Goal: Task Accomplishment & Management: Complete application form

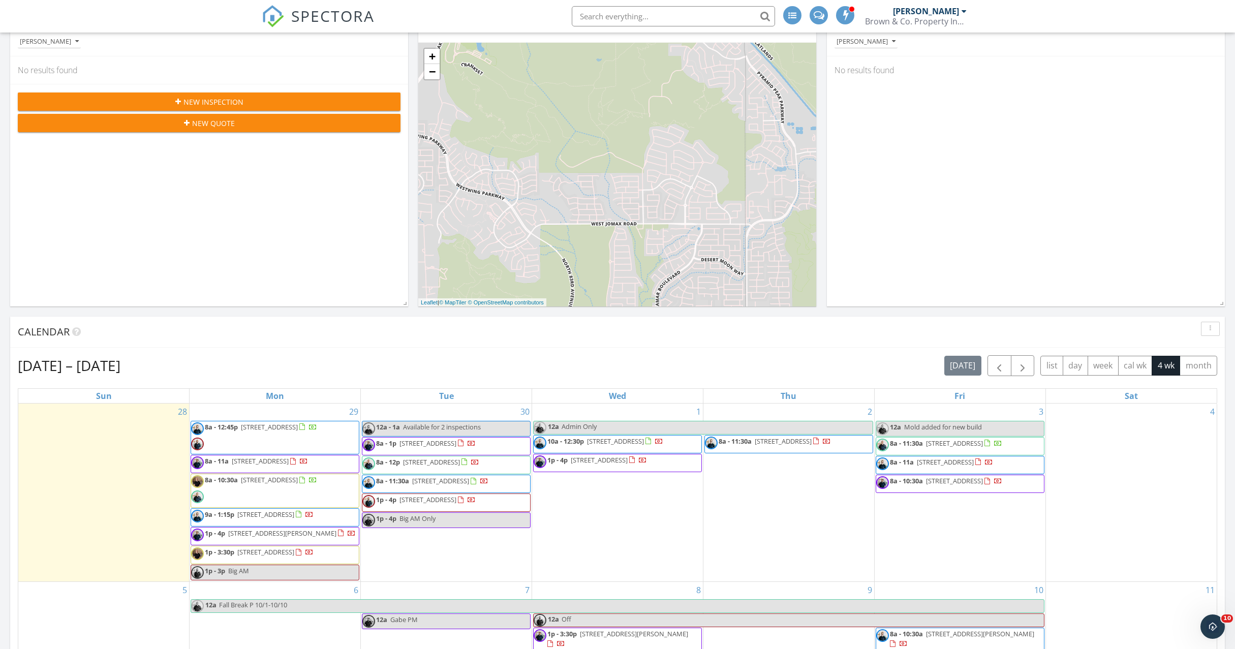
scroll to position [436, 0]
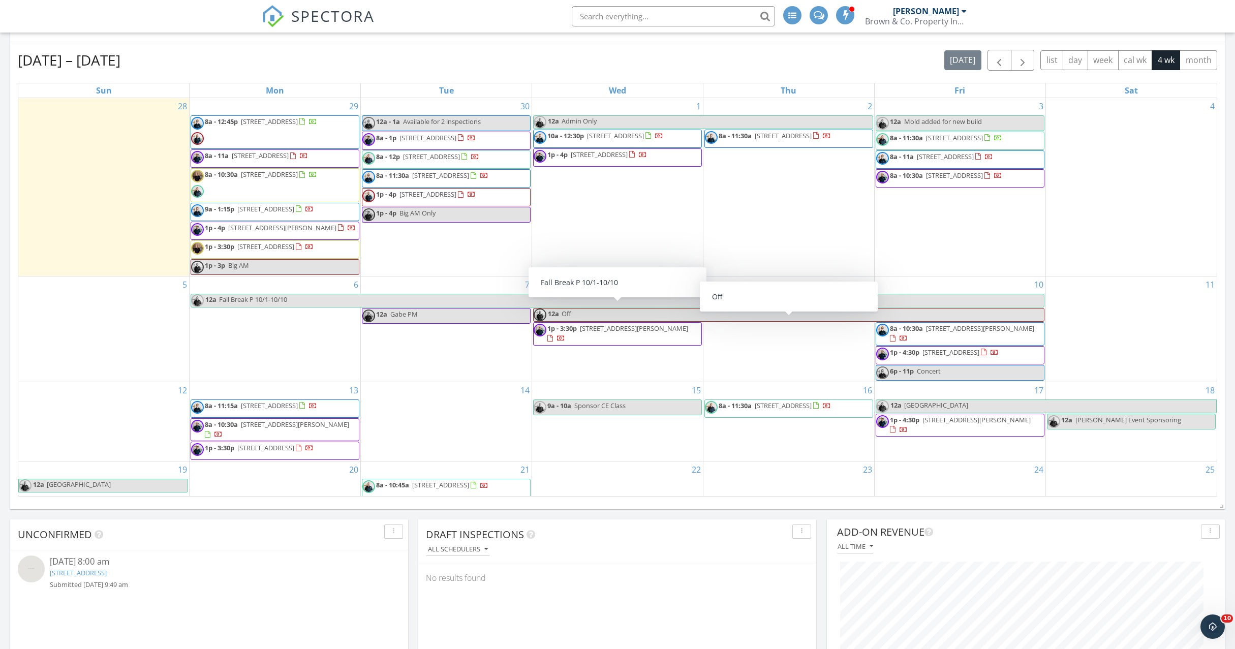
click at [762, 365] on div "9" at bounding box center [789, 329] width 171 height 105
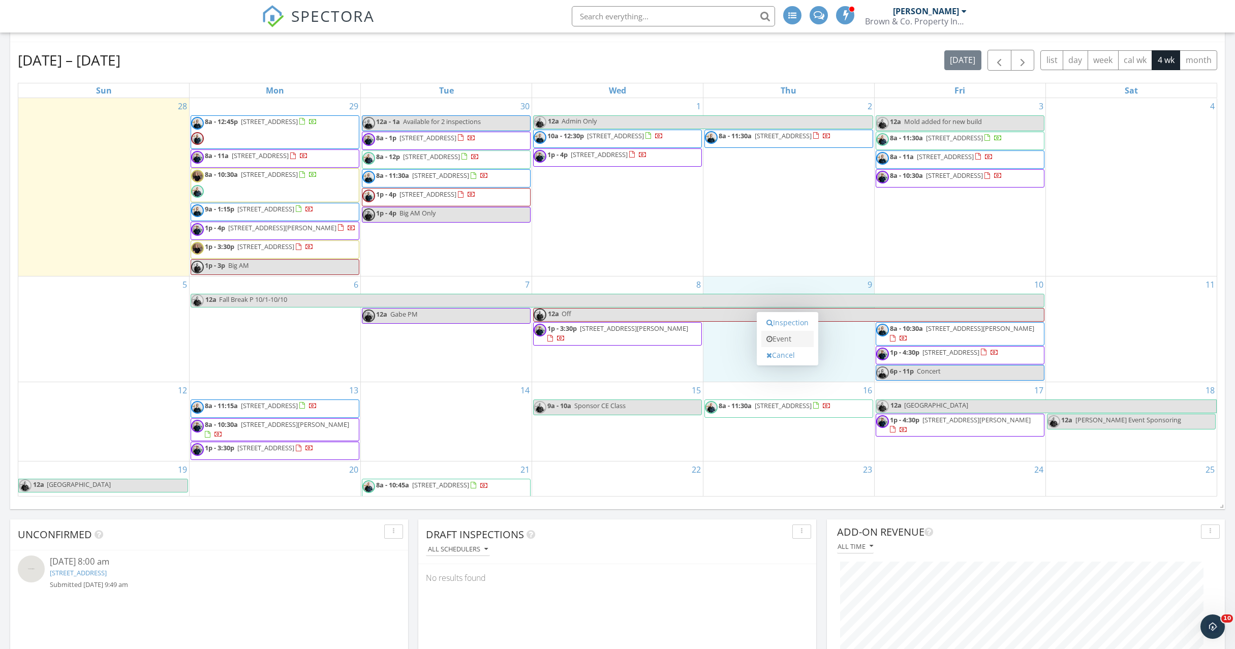
click at [778, 344] on link "Event" at bounding box center [787, 339] width 52 height 16
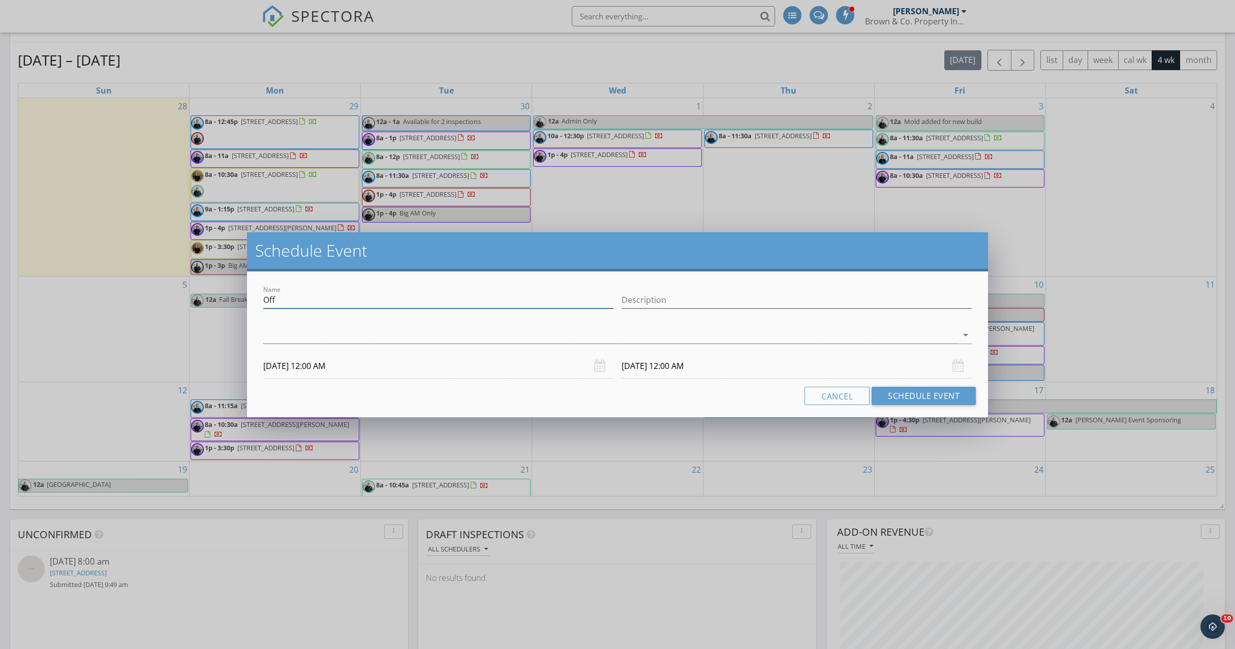
click at [333, 302] on input "Off" at bounding box center [438, 300] width 350 height 17
type input "O"
paste input "835 west finch drive"
type input "835 west finch drive"
click at [333, 335] on div at bounding box center [610, 335] width 694 height 17
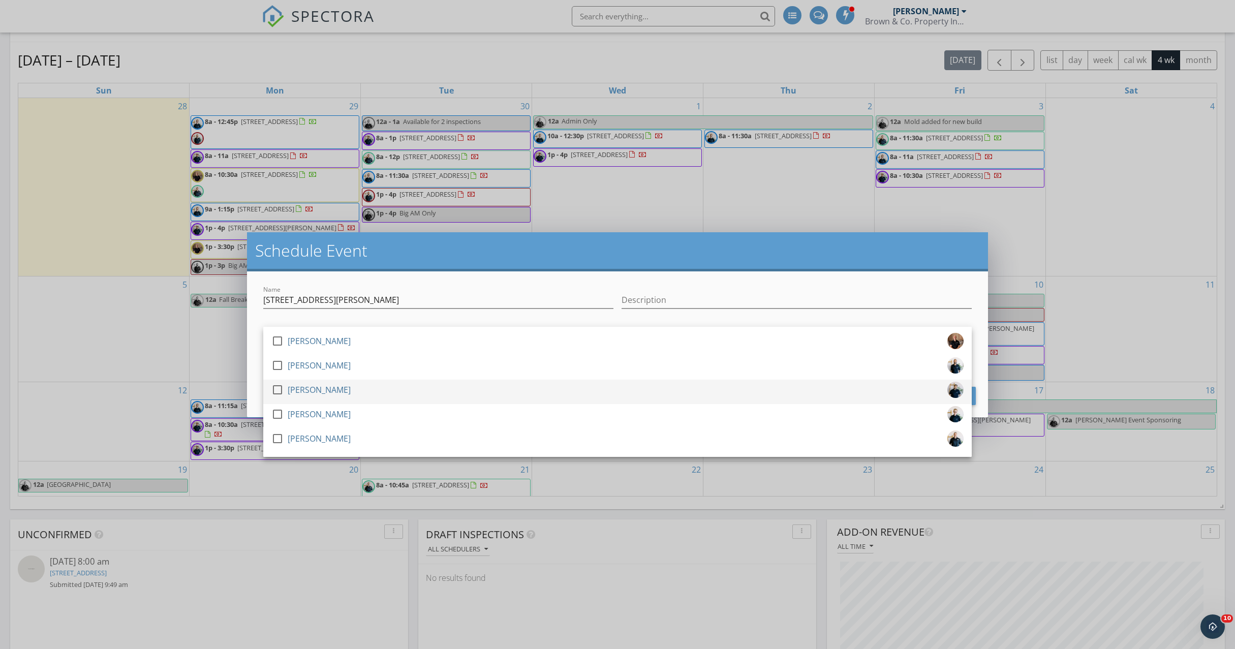
click at [336, 391] on div "Rogelio Duarte" at bounding box center [319, 390] width 63 height 16
click at [348, 305] on input "835 west finch drive" at bounding box center [438, 300] width 350 height 17
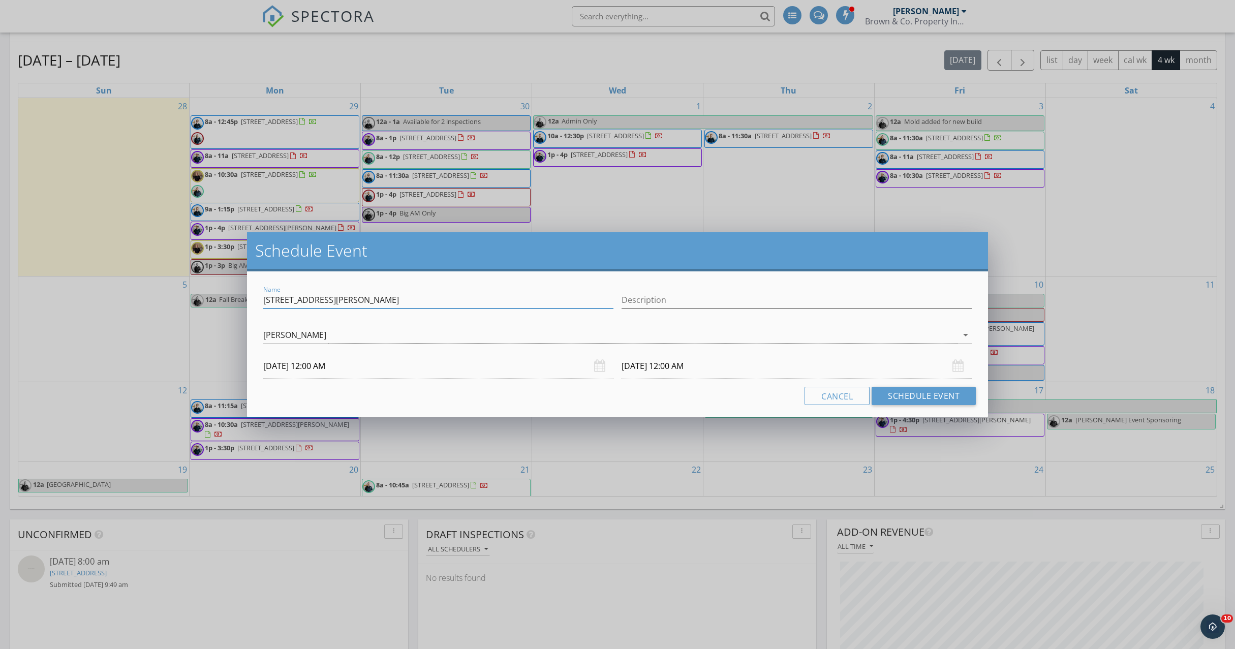
click at [337, 372] on input "10/09/2025 12:00 AM" at bounding box center [438, 366] width 350 height 25
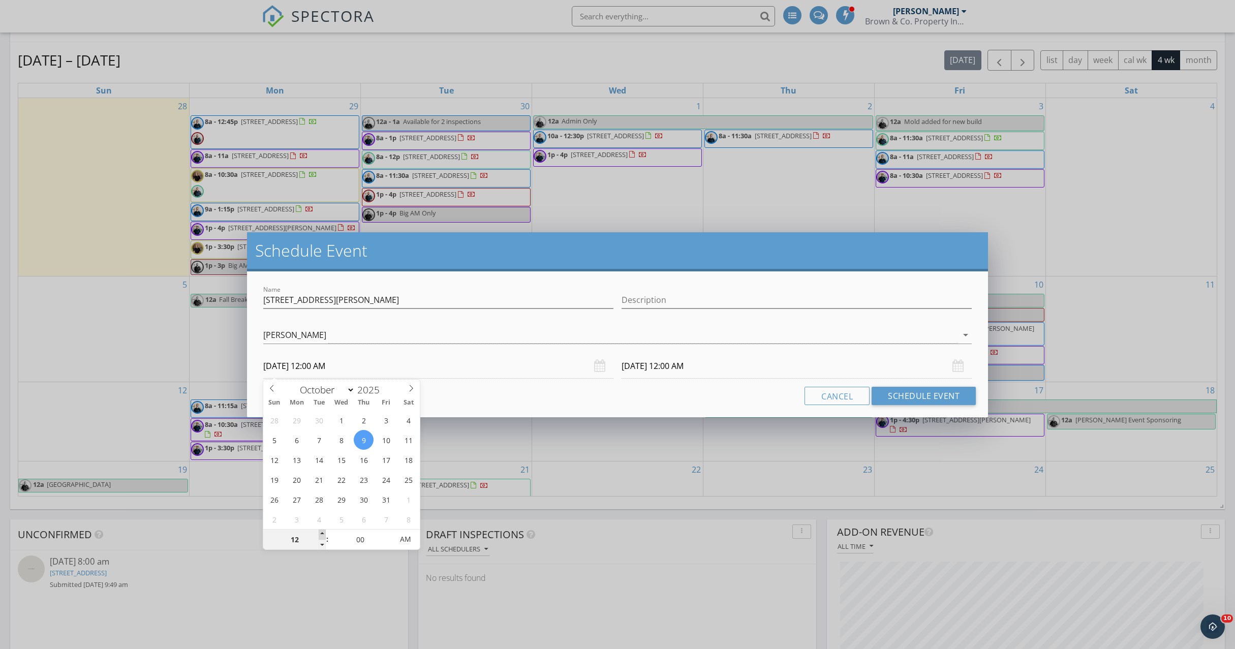
type input "01"
type input "10/09/2025 1:00 AM"
click at [322, 534] on span at bounding box center [322, 535] width 7 height 10
type input "01"
type input "10/10/2025 1:00 AM"
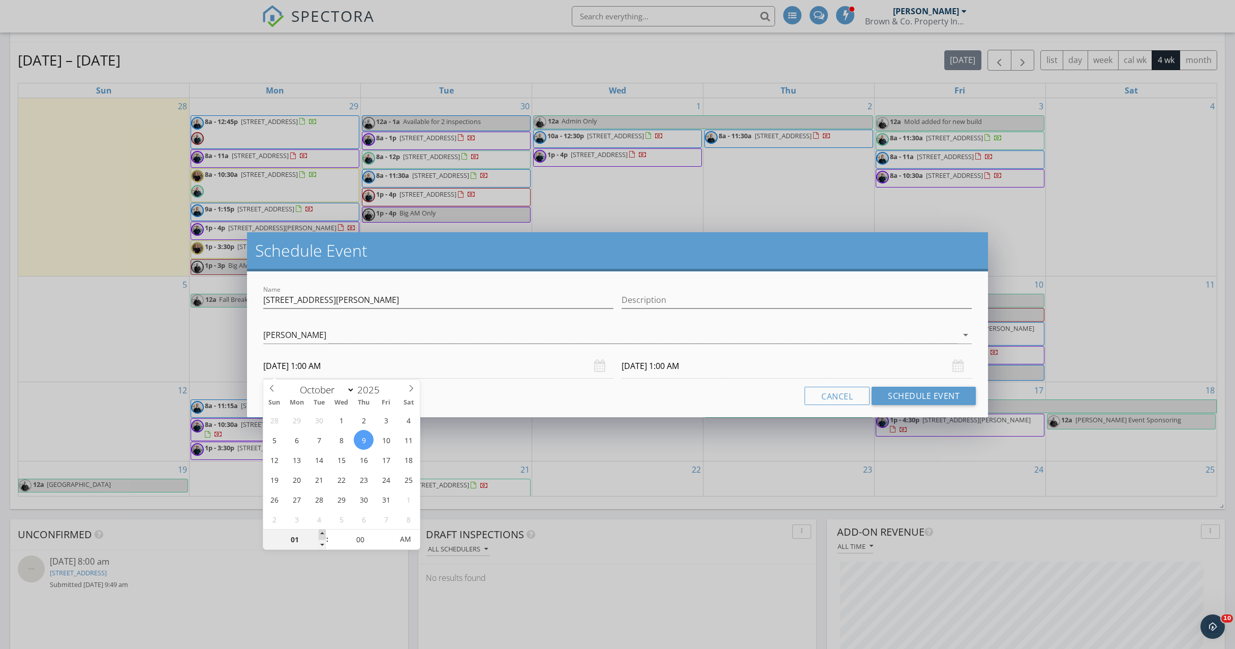
type input "02"
type input "10/09/2025 2:00 AM"
click at [322, 534] on span at bounding box center [322, 535] width 7 height 10
type input "03"
type input "10/09/2025 3:00 AM"
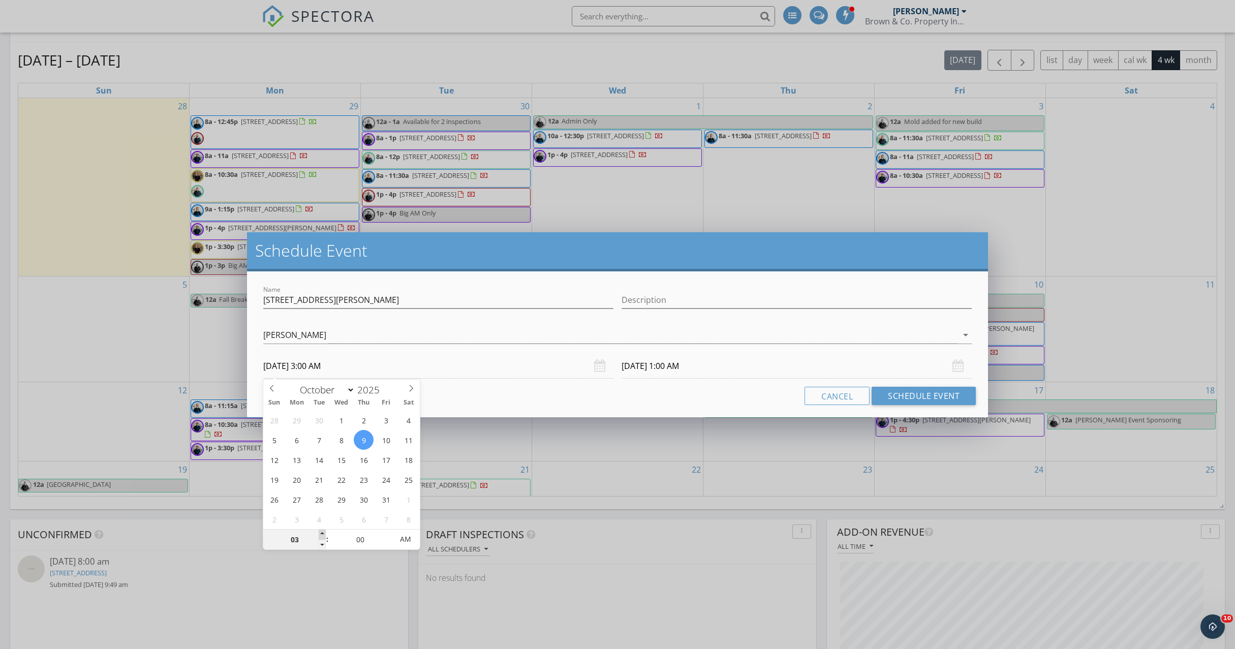
click at [322, 534] on span at bounding box center [322, 535] width 7 height 10
type input "04"
type input "10/09/2025 4:00 AM"
click at [322, 534] on span at bounding box center [322, 535] width 7 height 10
type input "05"
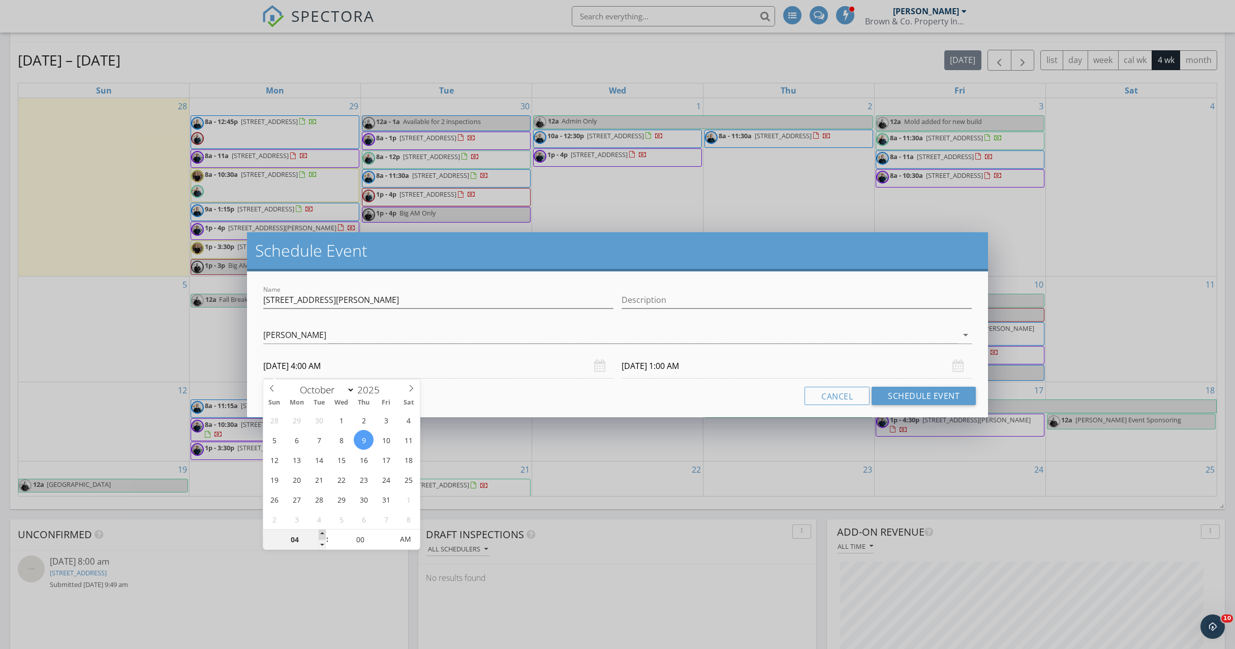
type input "10/09/2025 5:00 AM"
click at [322, 534] on span at bounding box center [322, 535] width 7 height 10
type input "06"
type input "10/09/2025 6:00 AM"
click at [322, 534] on span at bounding box center [322, 535] width 7 height 10
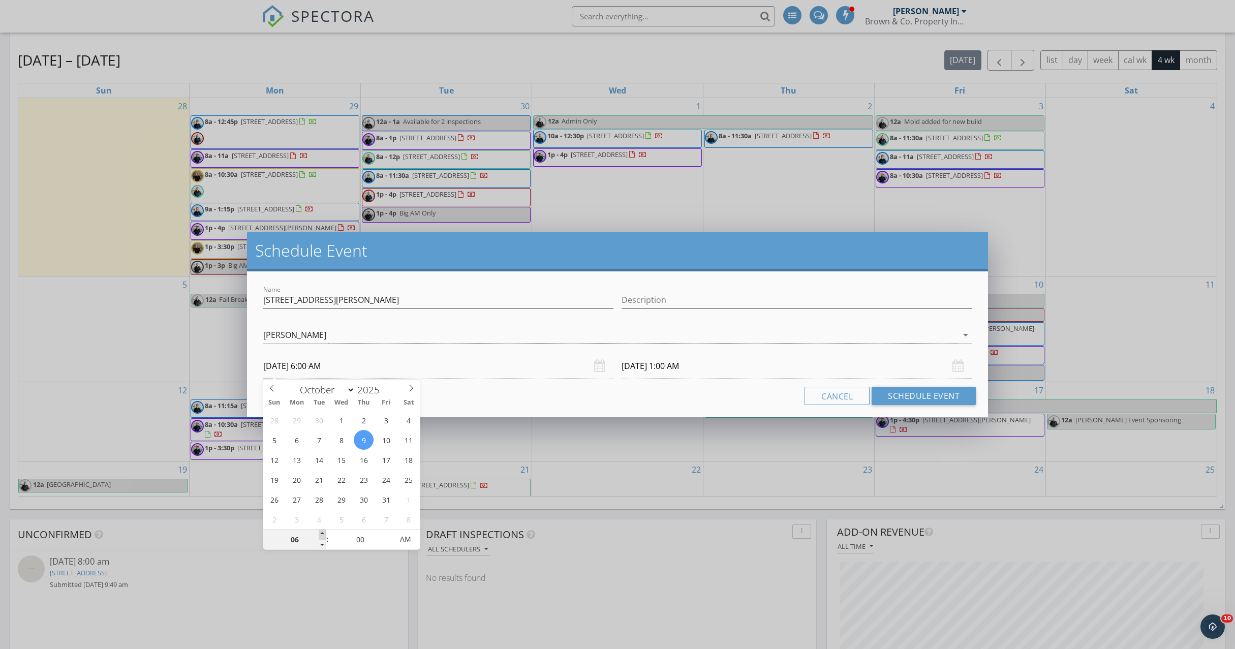
type input "07"
type input "10/09/2025 7:00 AM"
click at [322, 534] on span at bounding box center [322, 535] width 7 height 10
type input "07"
type input "10/10/2025 7:00 AM"
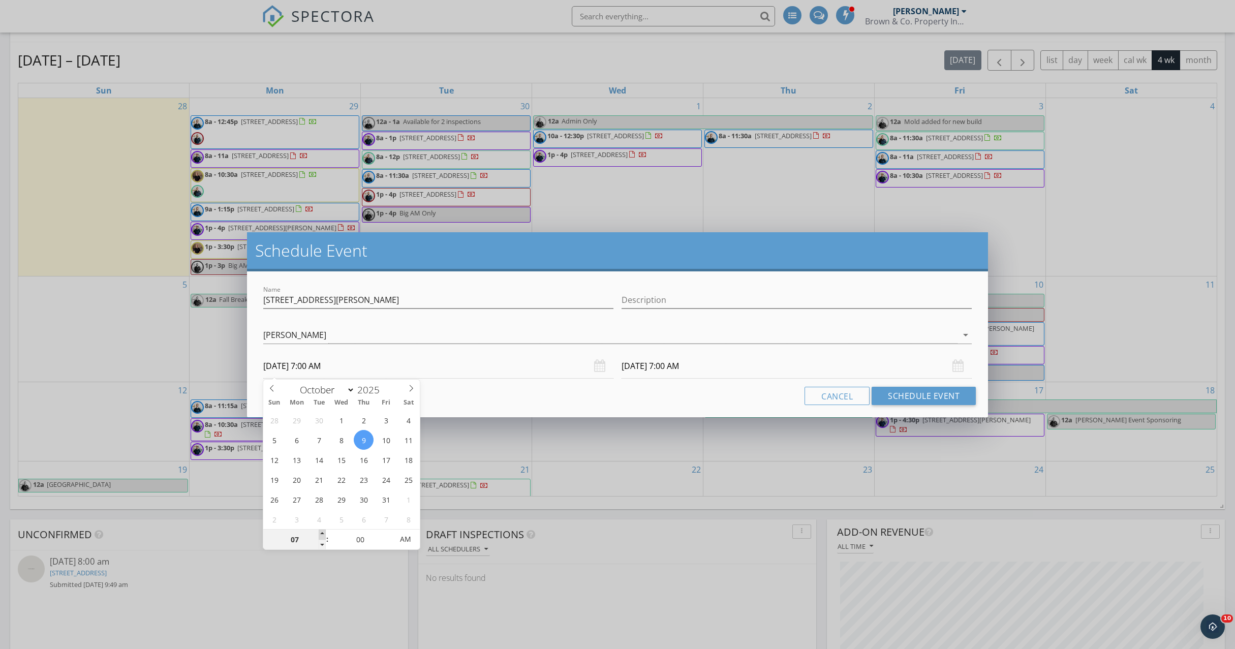
type input "08"
type input "10/09/2025 8:00 AM"
click at [322, 534] on span at bounding box center [322, 535] width 7 height 10
type input "08"
click at [548, 402] on div "Cancel Schedule Event" at bounding box center [617, 396] width 717 height 18
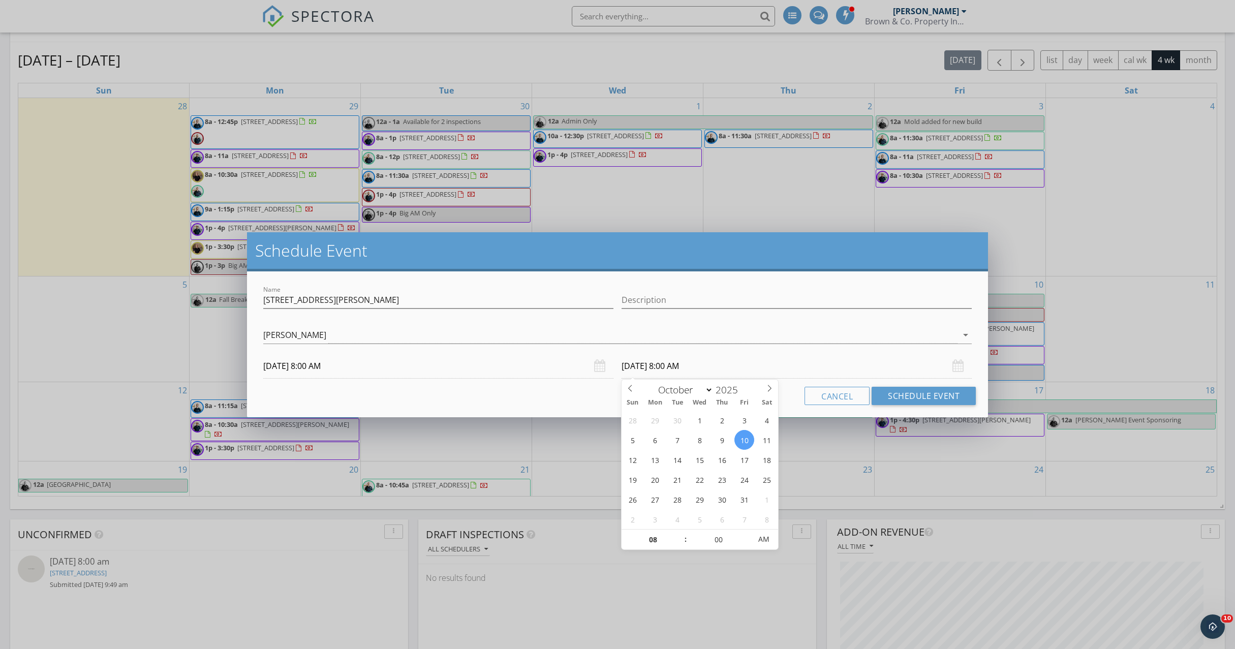
click at [639, 362] on input "10/10/2025 8:00 AM" at bounding box center [797, 366] width 350 height 25
type input "10/09/2025 8:00 AM"
type input "09"
type input "10/09/2025 9:00 AM"
click at [681, 532] on span at bounding box center [680, 535] width 7 height 10
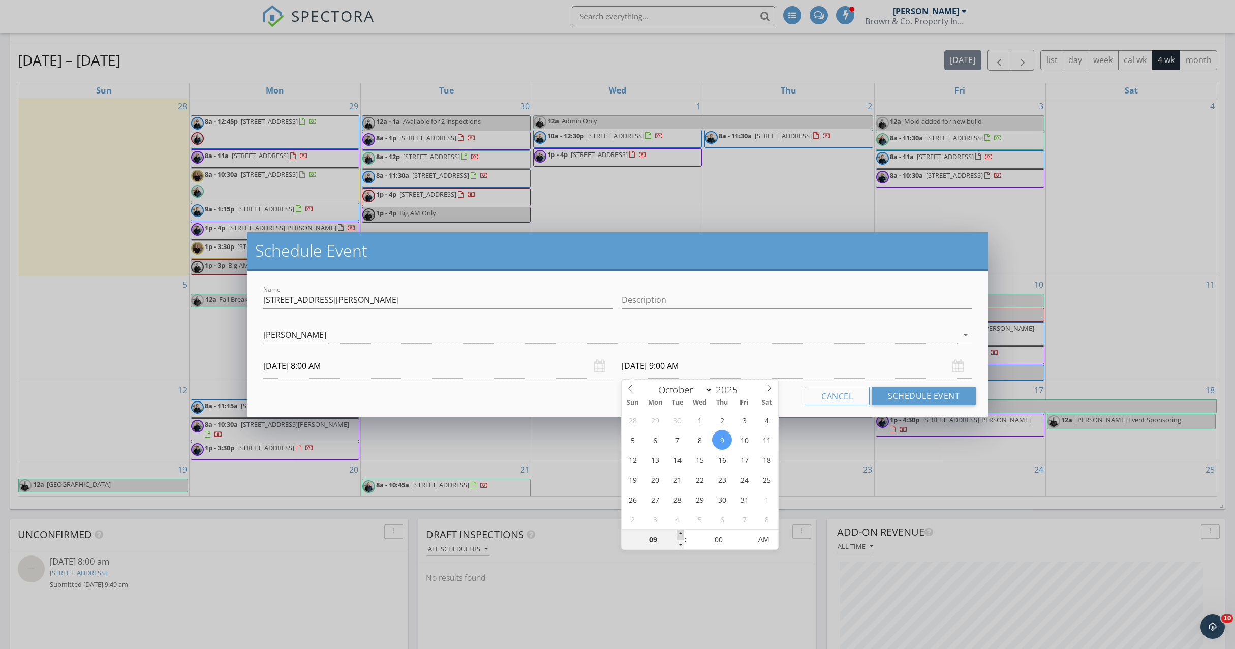
type input "10"
type input "10/09/2025 10:00 AM"
click at [681, 532] on span at bounding box center [680, 535] width 7 height 10
type input "11"
type input "10/09/2025 11:00 AM"
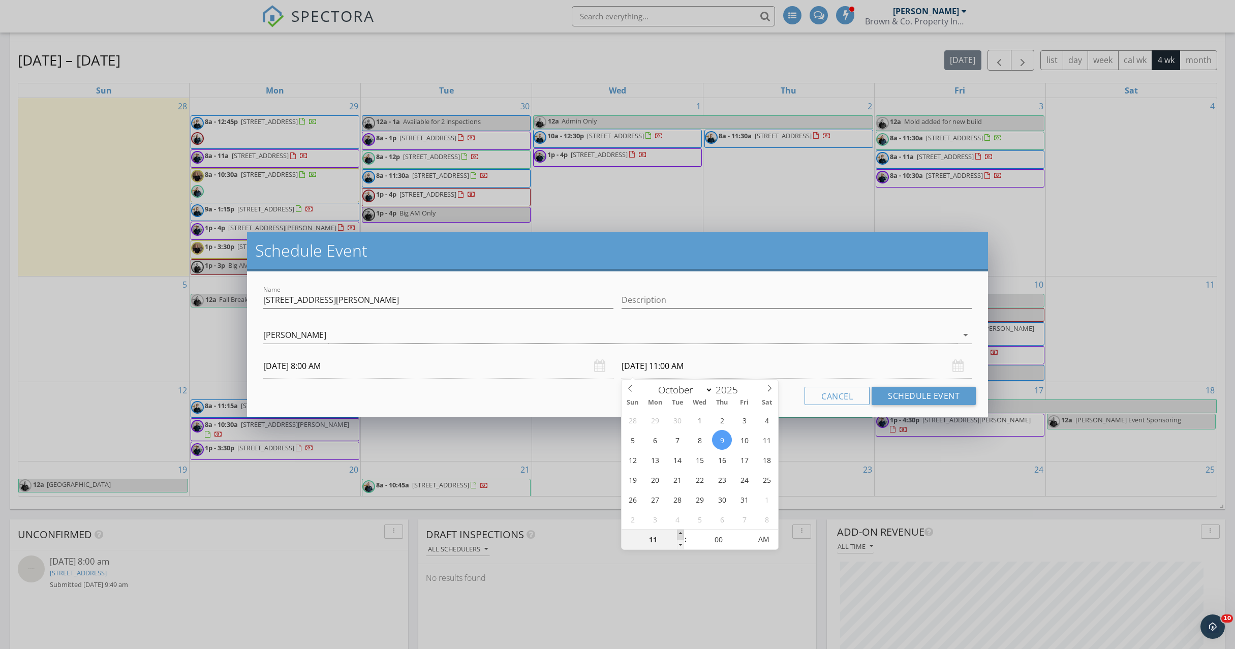
click at [681, 532] on span at bounding box center [680, 535] width 7 height 10
click at [897, 398] on button "Schedule Event" at bounding box center [924, 396] width 104 height 18
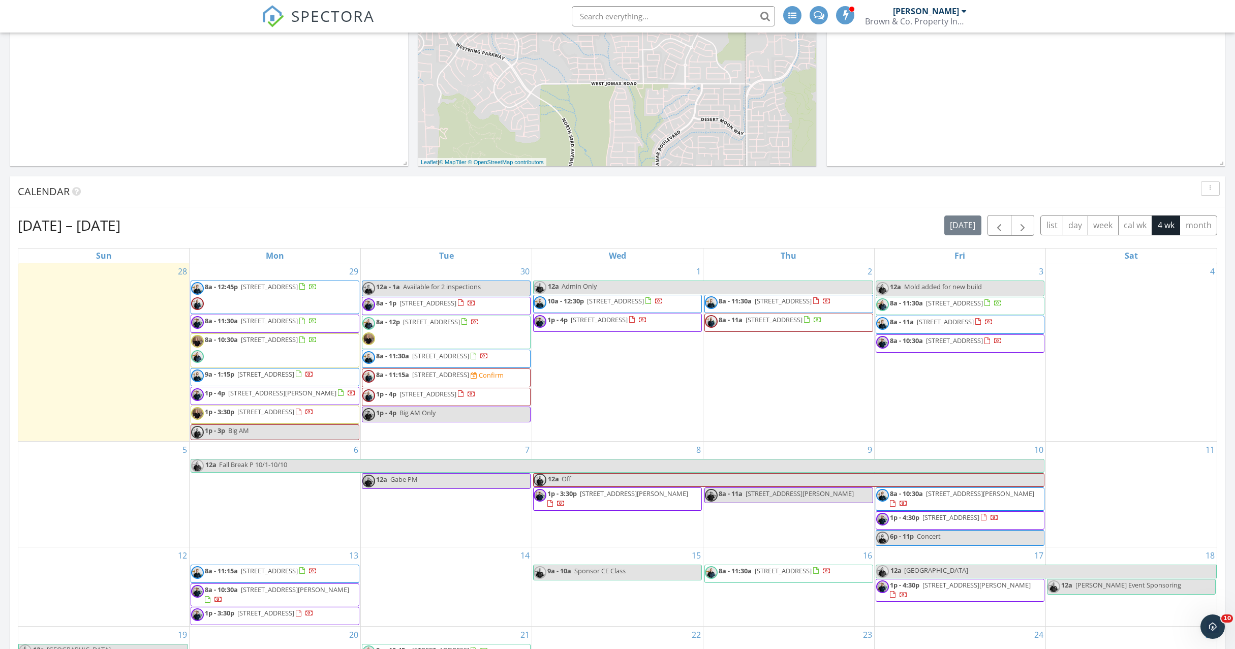
scroll to position [263, 0]
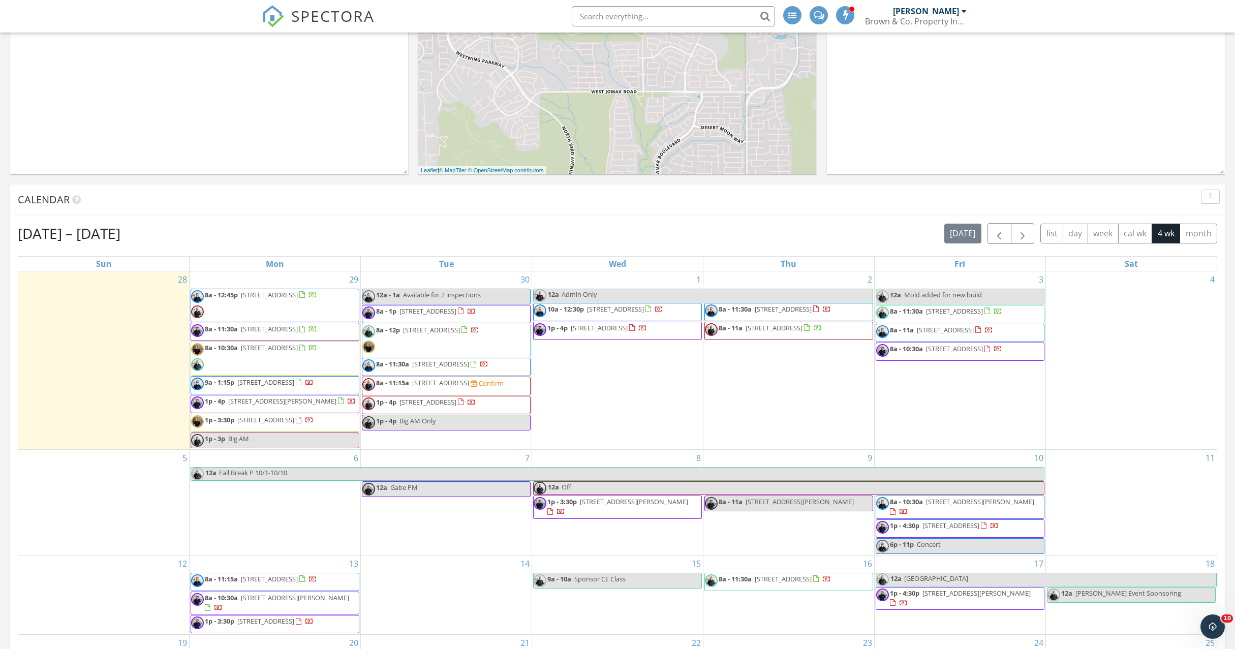
click at [671, 234] on div "Sep 28 – Oct 25, 2025 today list day week cal wk 4 wk month" at bounding box center [618, 233] width 1200 height 21
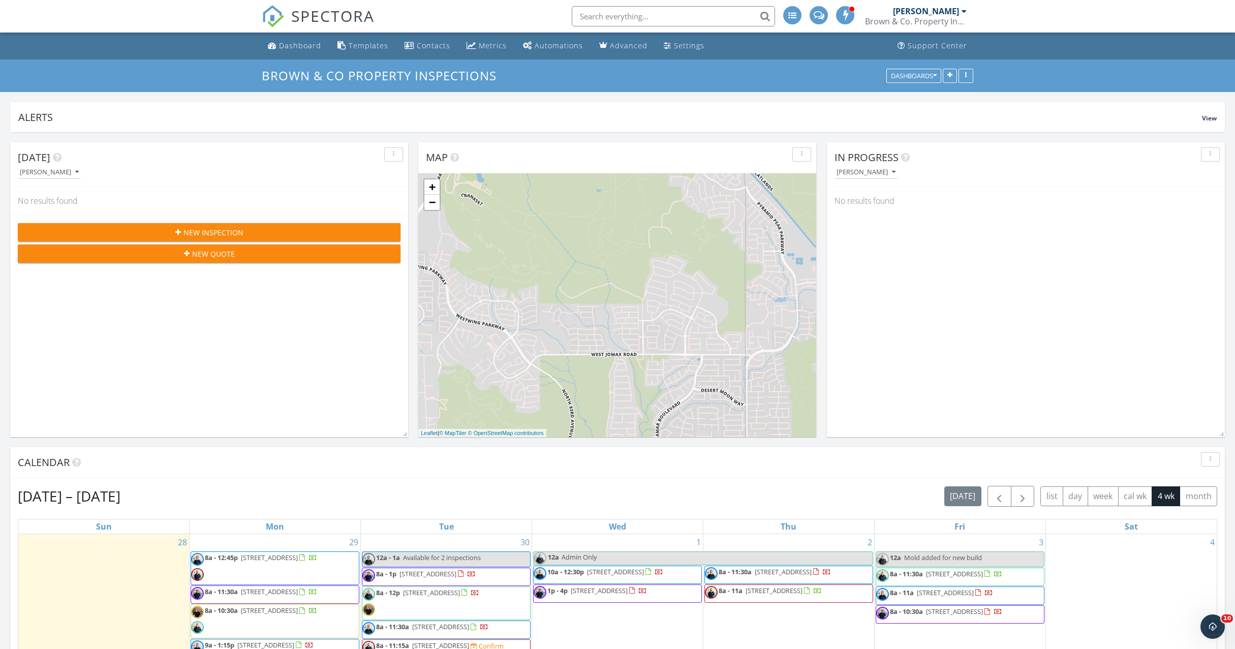
scroll to position [0, 0]
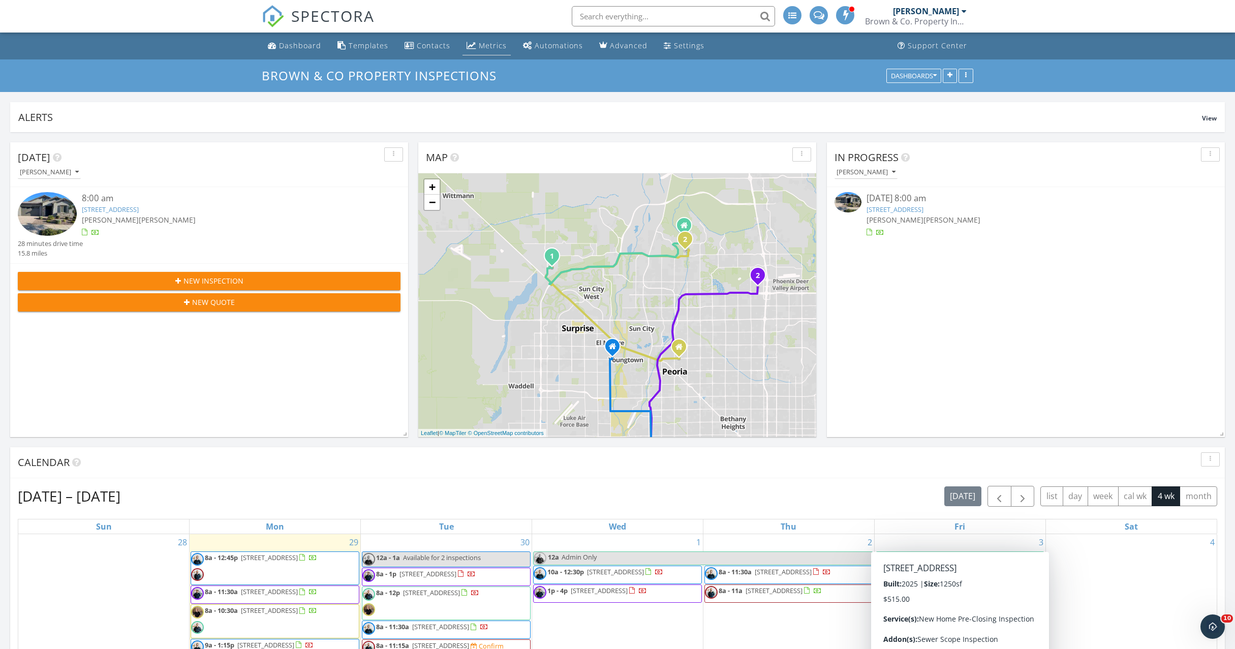
click at [472, 43] on div "Metrics" at bounding box center [472, 45] width 10 height 8
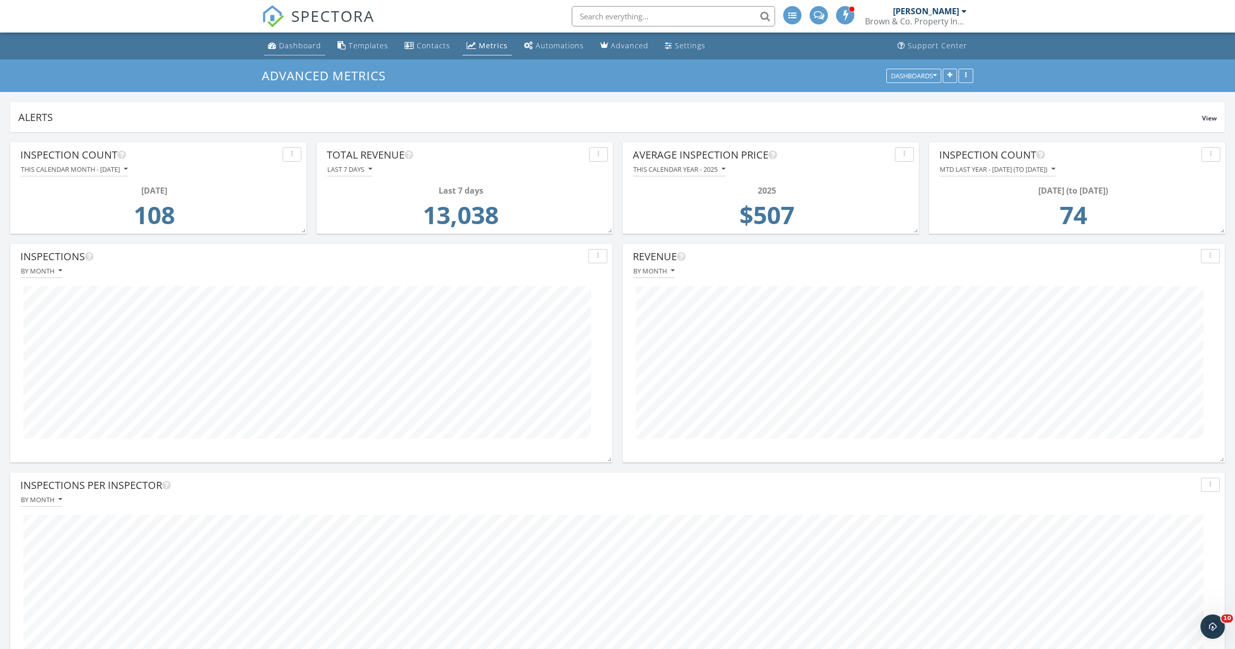
click at [308, 48] on div "Dashboard" at bounding box center [300, 46] width 42 height 10
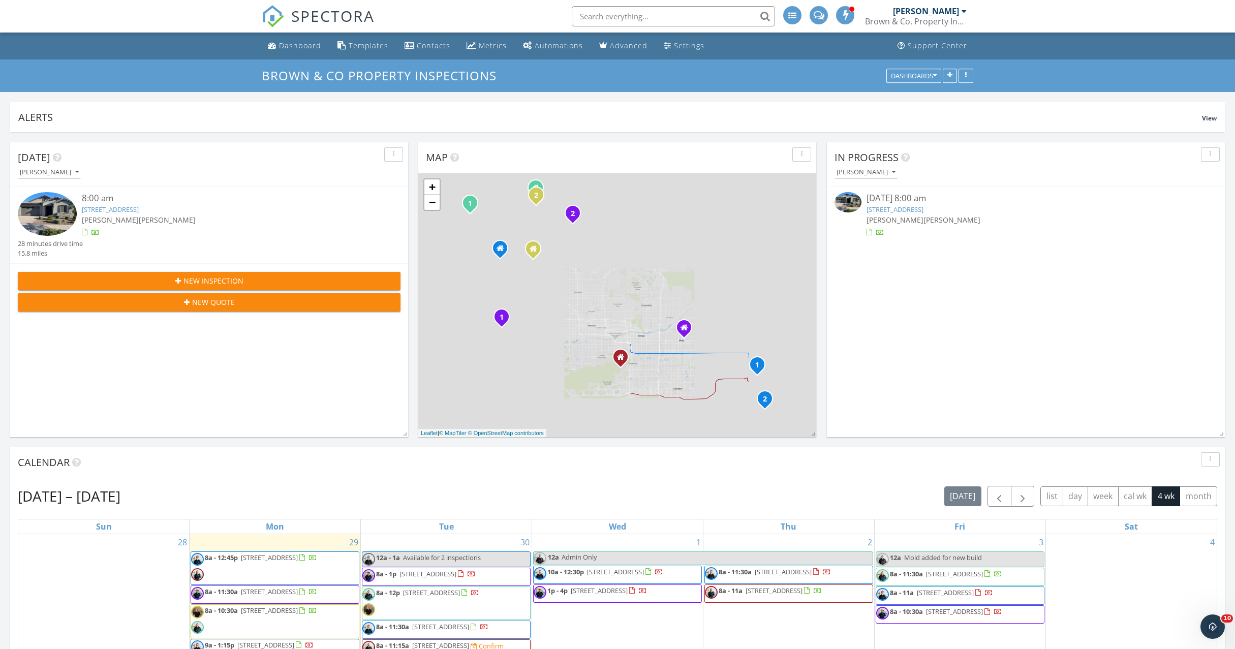
scroll to position [219, 398]
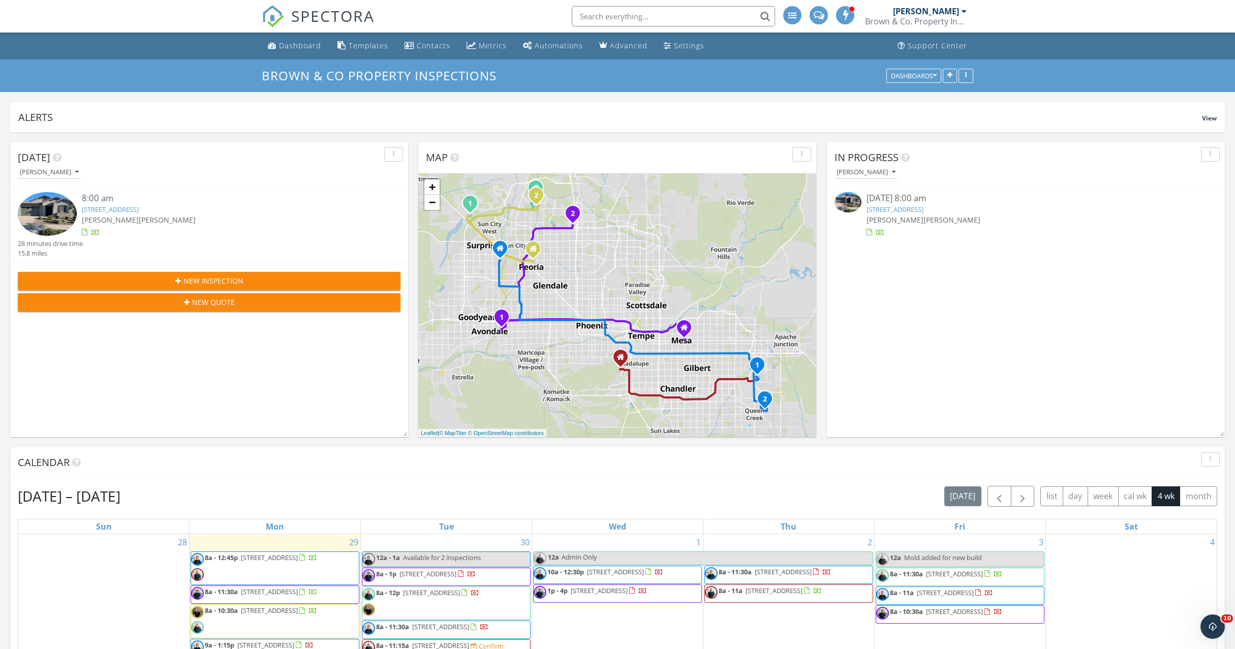
click at [318, 493] on div "Sep 28 – Oct 25, 2025 today list day week cal wk 4 wk month" at bounding box center [618, 496] width 1200 height 21
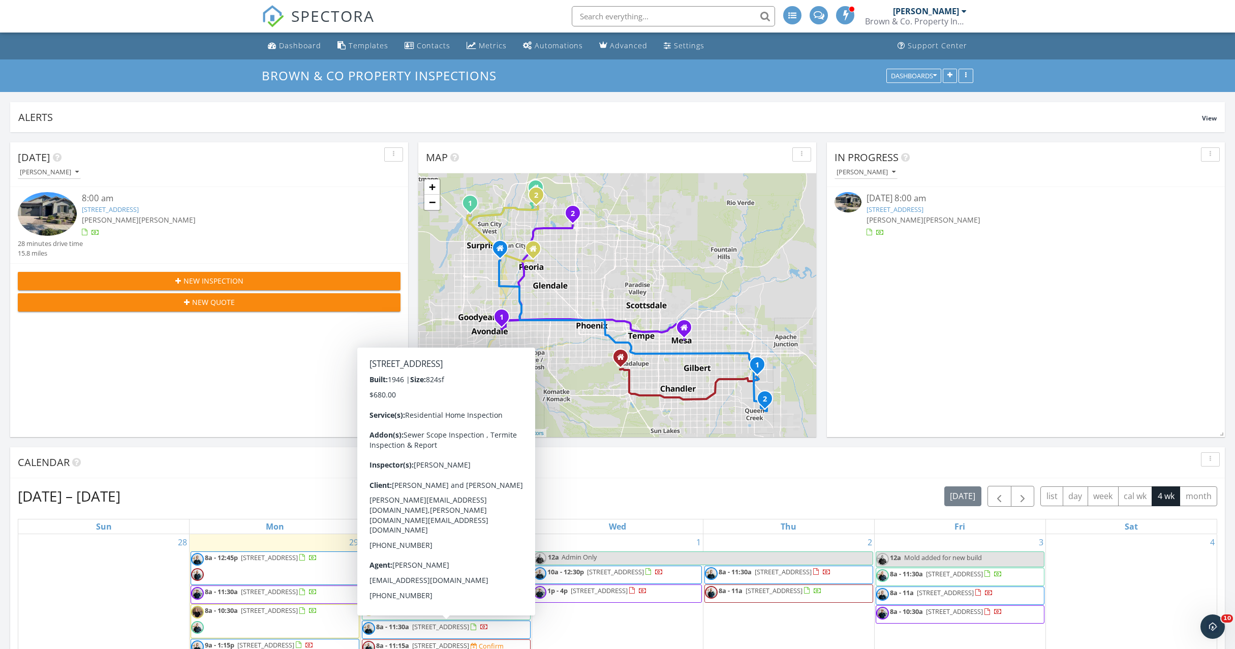
scroll to position [0, 0]
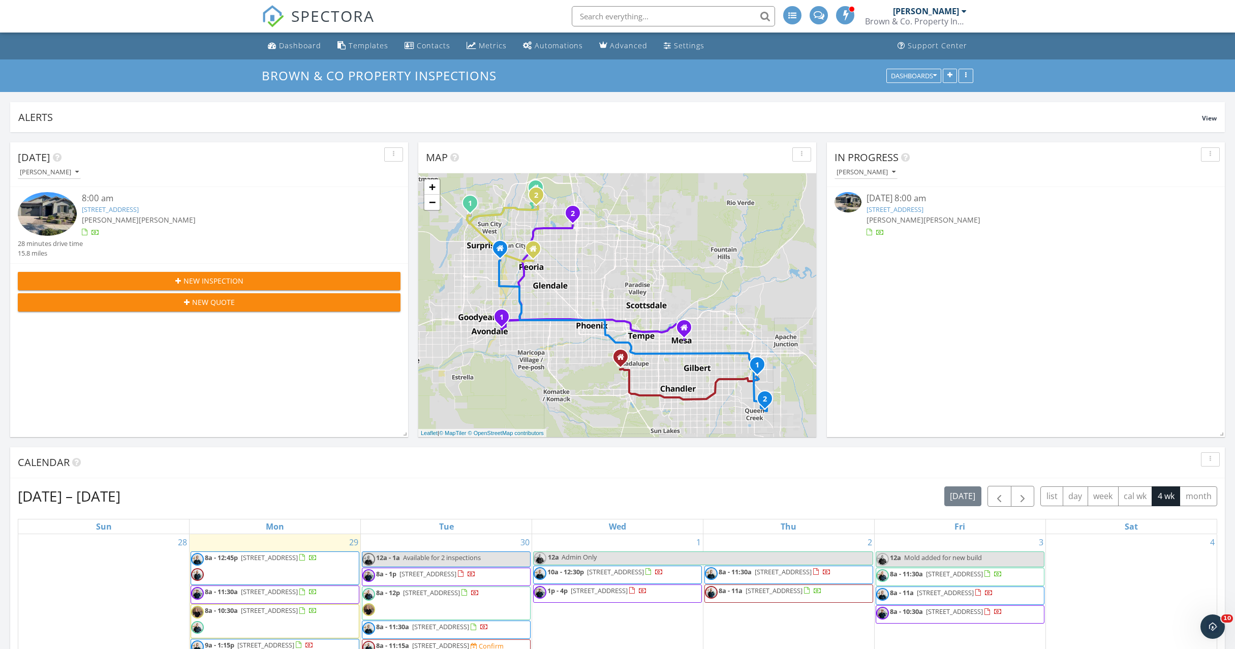
click at [831, 504] on div "Sep 28 – Oct 25, 2025 today list day week cal wk 4 wk month" at bounding box center [618, 496] width 1200 height 21
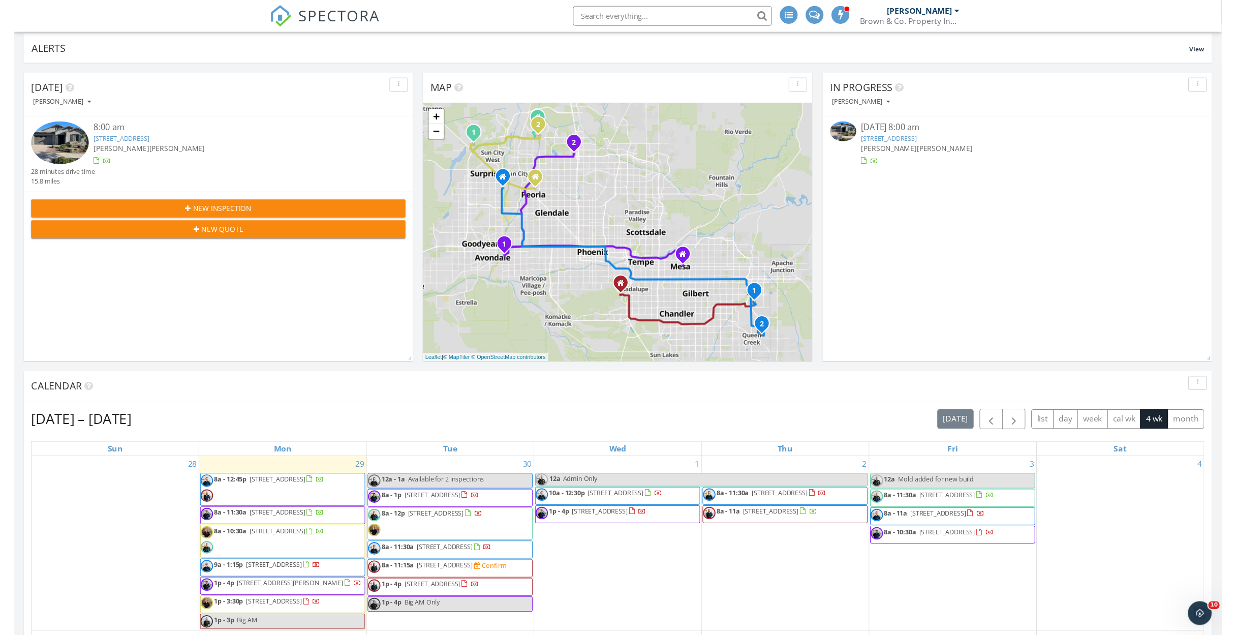
scroll to position [84, 0]
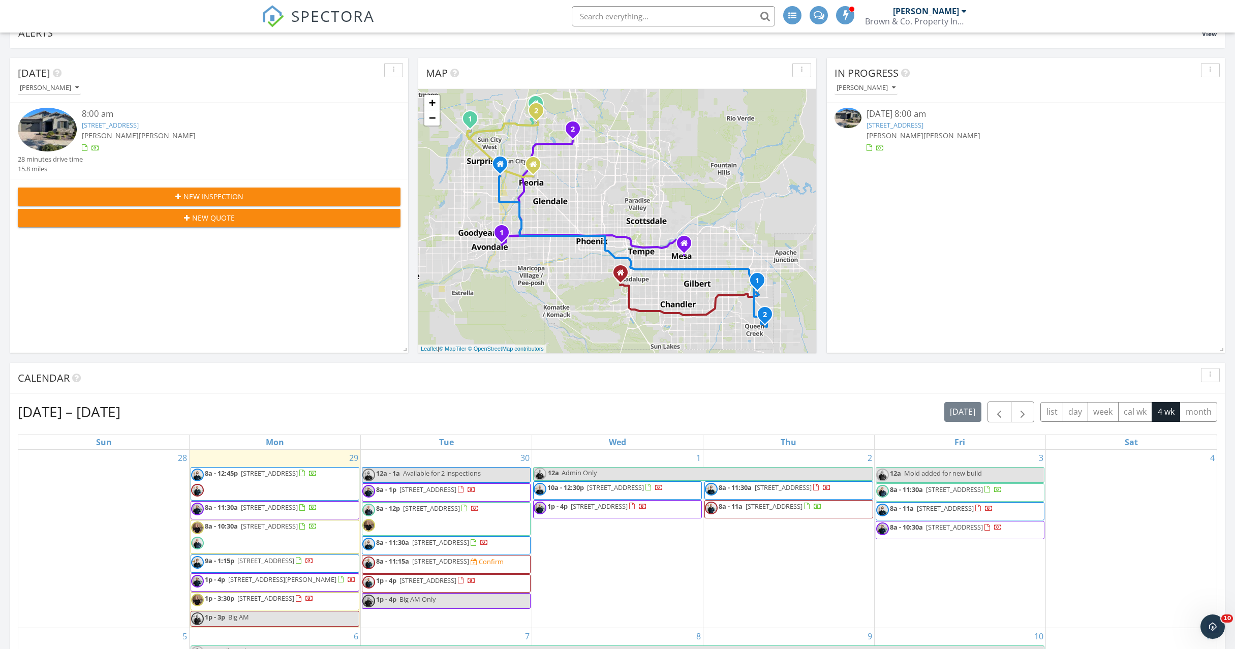
click at [837, 411] on div "Sep 28 – Oct 25, 2025 today list day week cal wk 4 wk month" at bounding box center [618, 412] width 1200 height 21
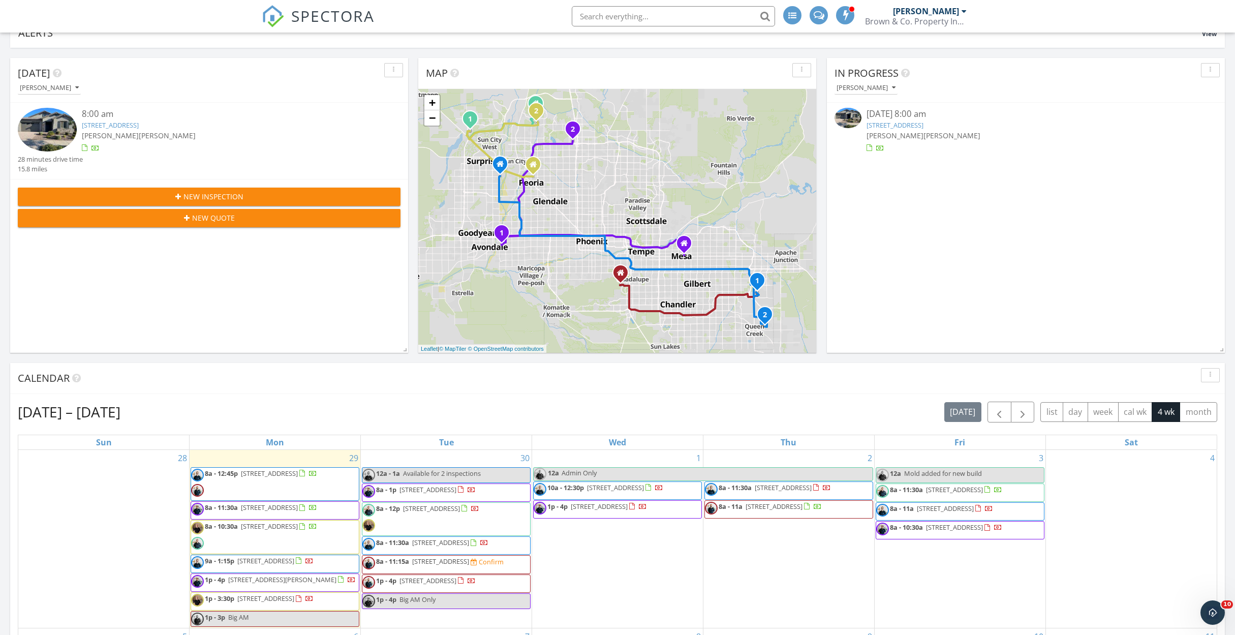
click at [870, 412] on div "Sep 28 – Oct 25, 2025 today list day week cal wk 4 wk month" at bounding box center [618, 412] width 1200 height 21
click at [921, 582] on div "3 12a Mold added for new build 8a - 11:30a 9622 W Verde Ln, Phoenix 85037 8a - …" at bounding box center [960, 539] width 171 height 178
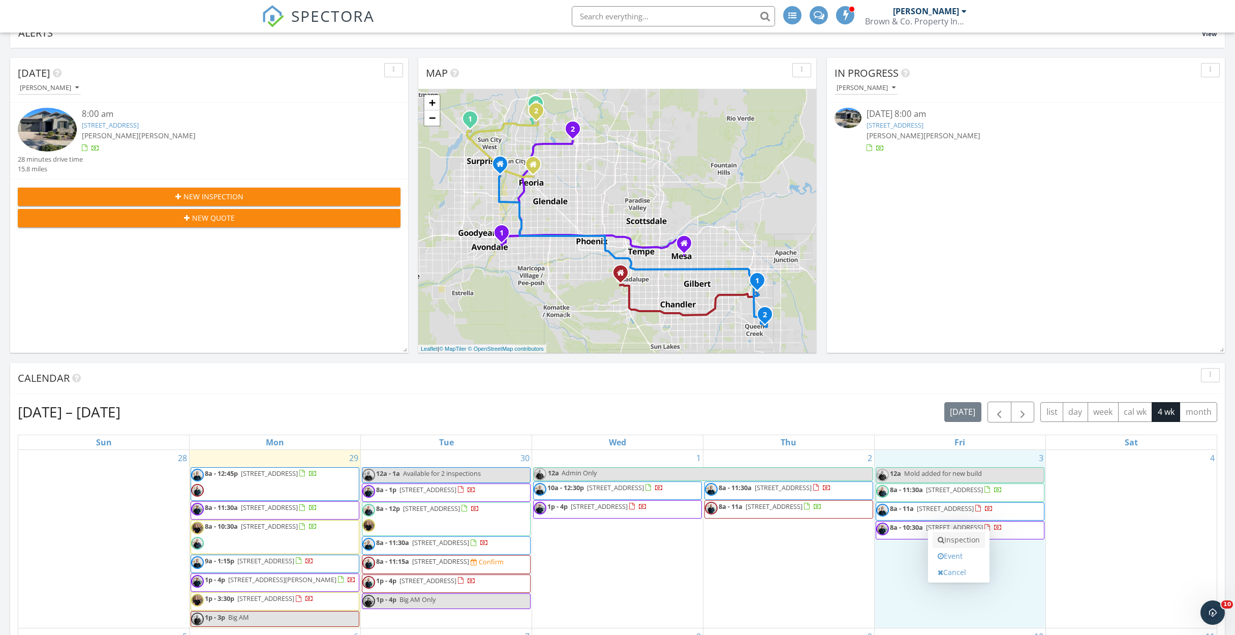
click at [954, 543] on link "Inspection" at bounding box center [959, 540] width 52 height 16
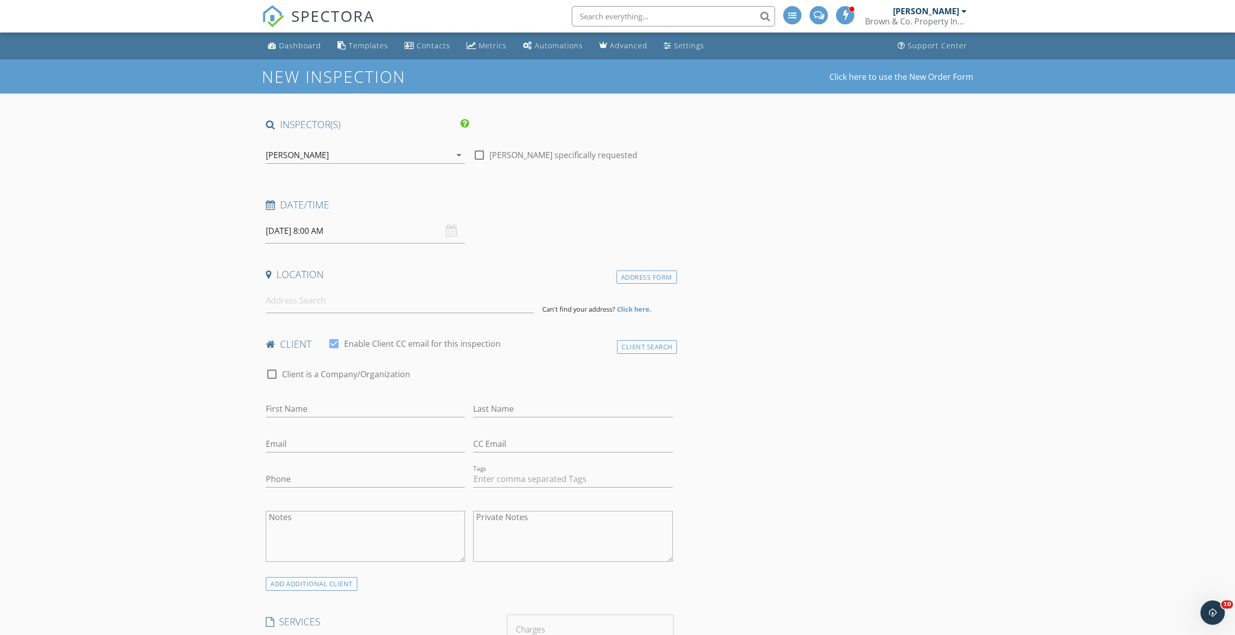
click at [378, 160] on div "[PERSON_NAME]" at bounding box center [358, 155] width 185 height 16
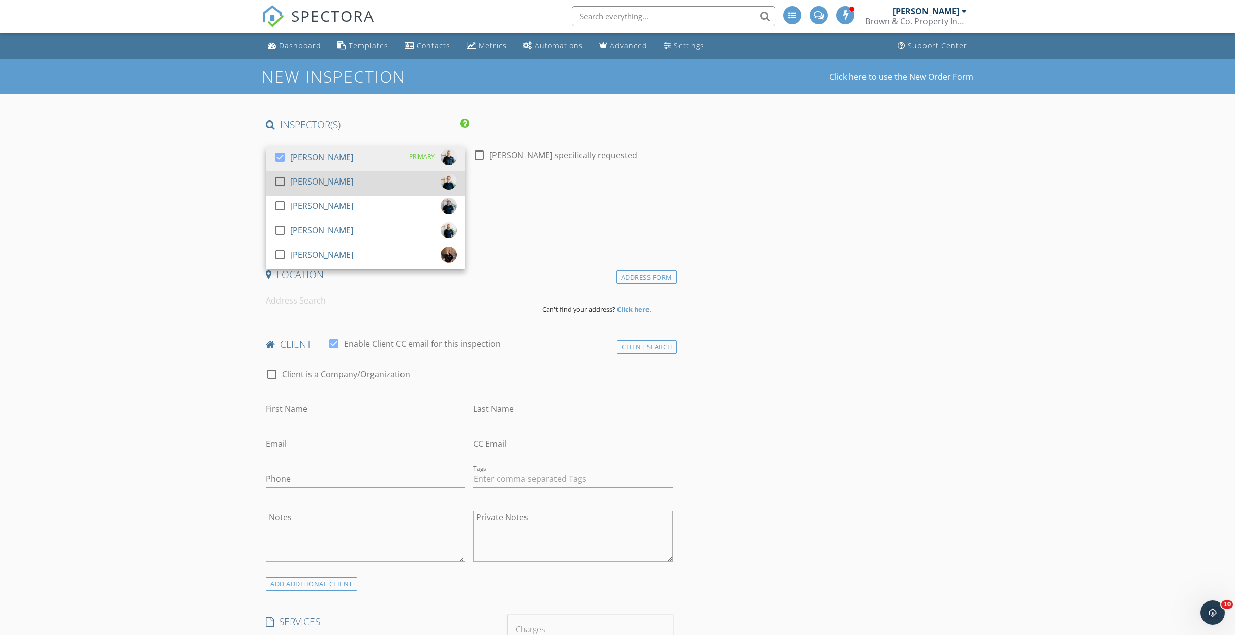
click at [353, 175] on div "check_box_outline_blank [PERSON_NAME]" at bounding box center [365, 183] width 183 height 20
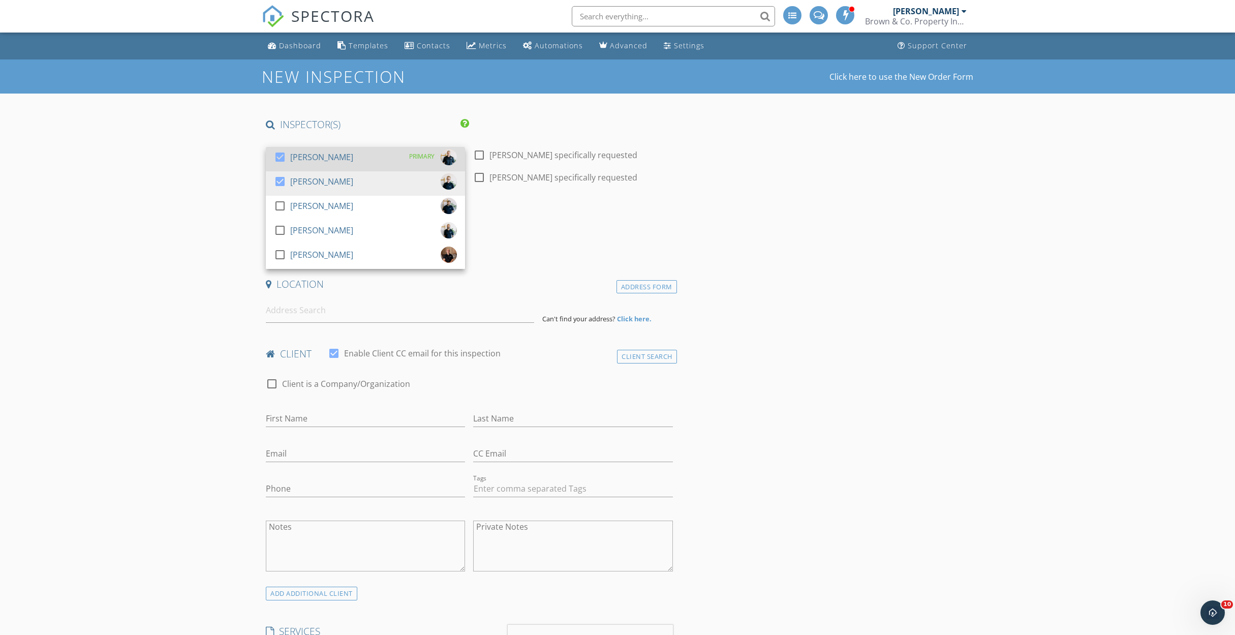
click at [345, 161] on div "check_box [PERSON_NAME] PRIMARY" at bounding box center [365, 159] width 183 height 20
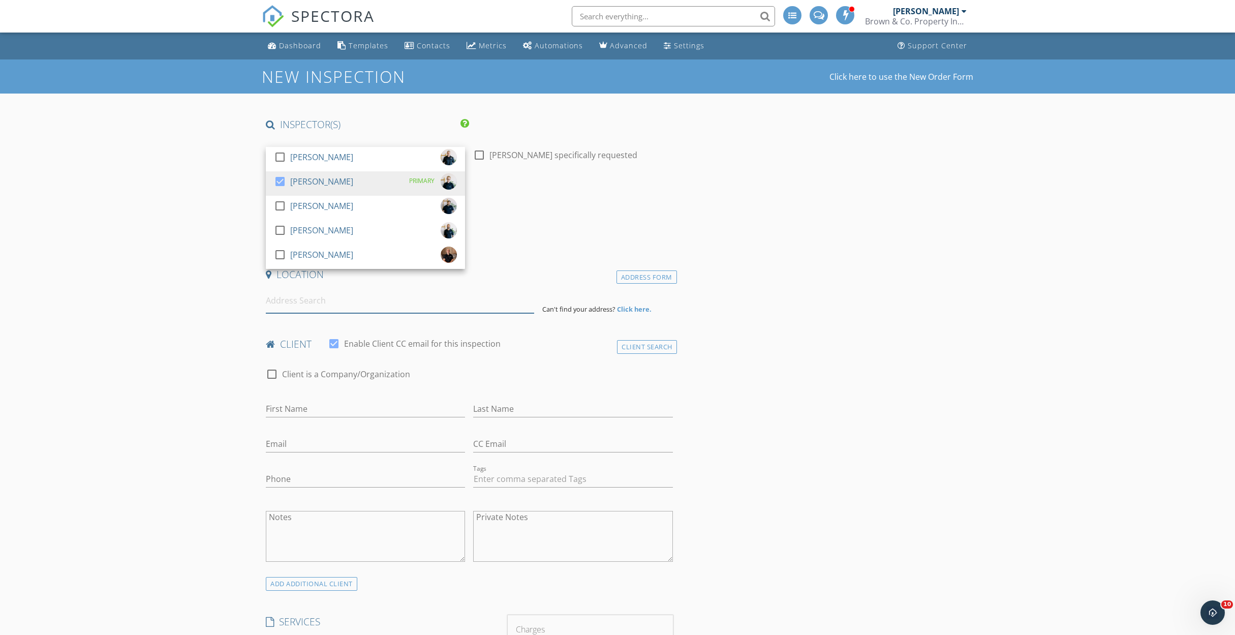
click at [485, 309] on input at bounding box center [400, 300] width 268 height 25
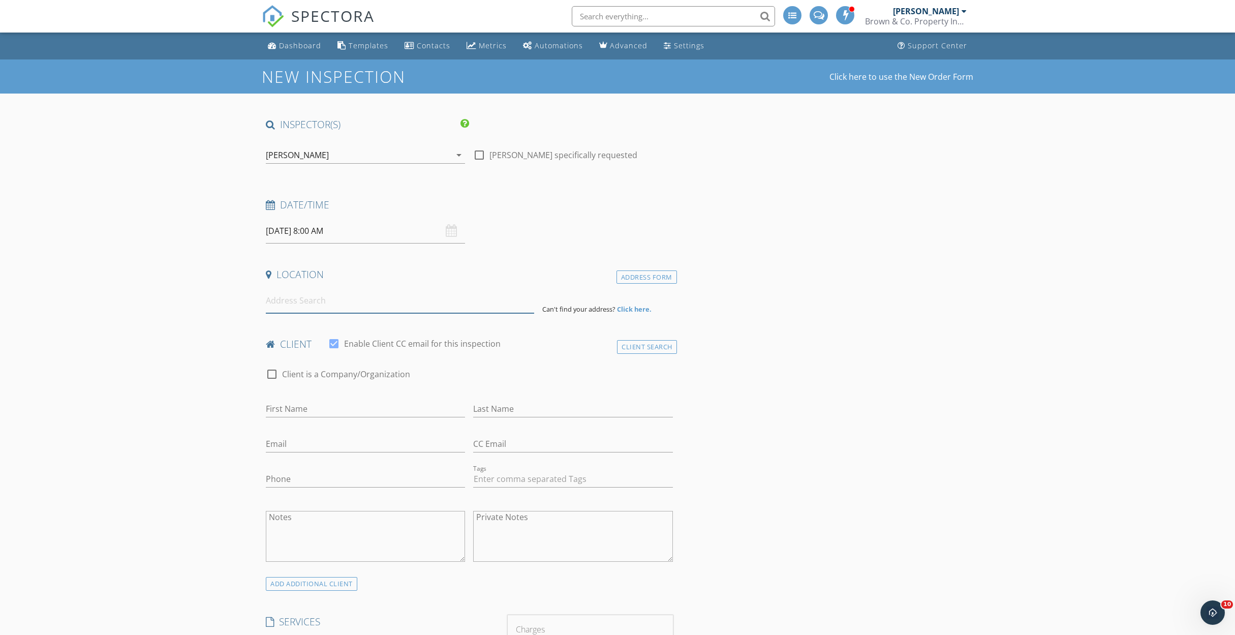
paste input "[STREET_ADDRESS][PERSON_NAME]"
type input "[STREET_ADDRESS][PERSON_NAME]"
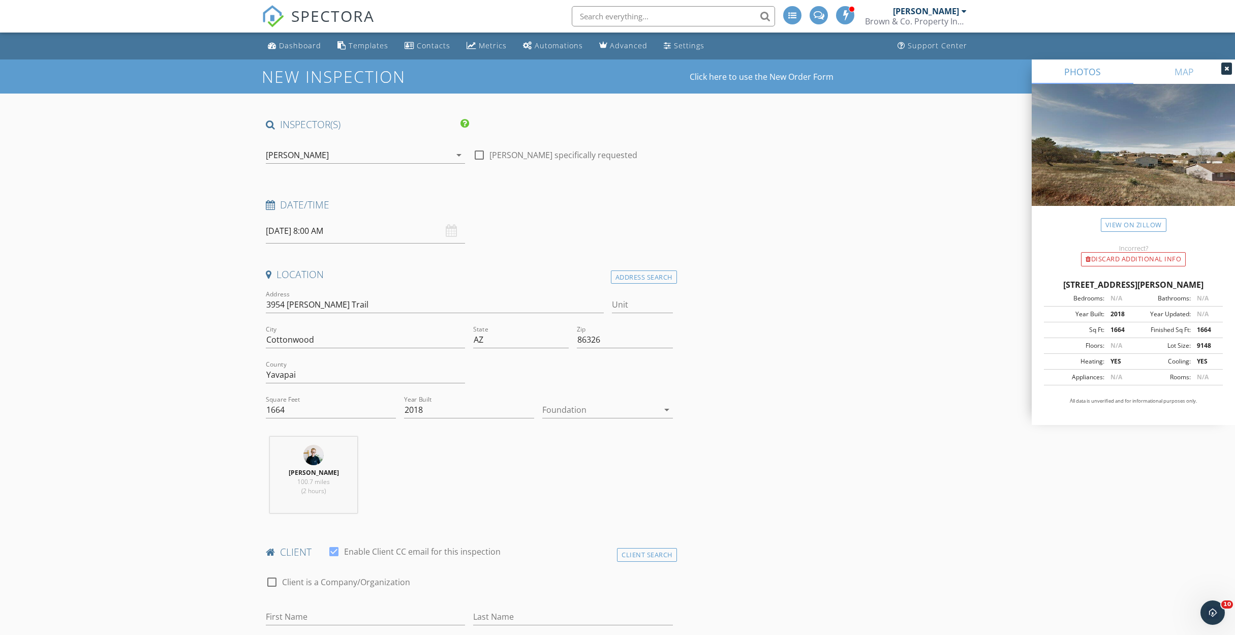
click at [572, 415] on div at bounding box center [600, 410] width 116 height 16
click at [582, 457] on div "Slab" at bounding box center [608, 461] width 114 height 12
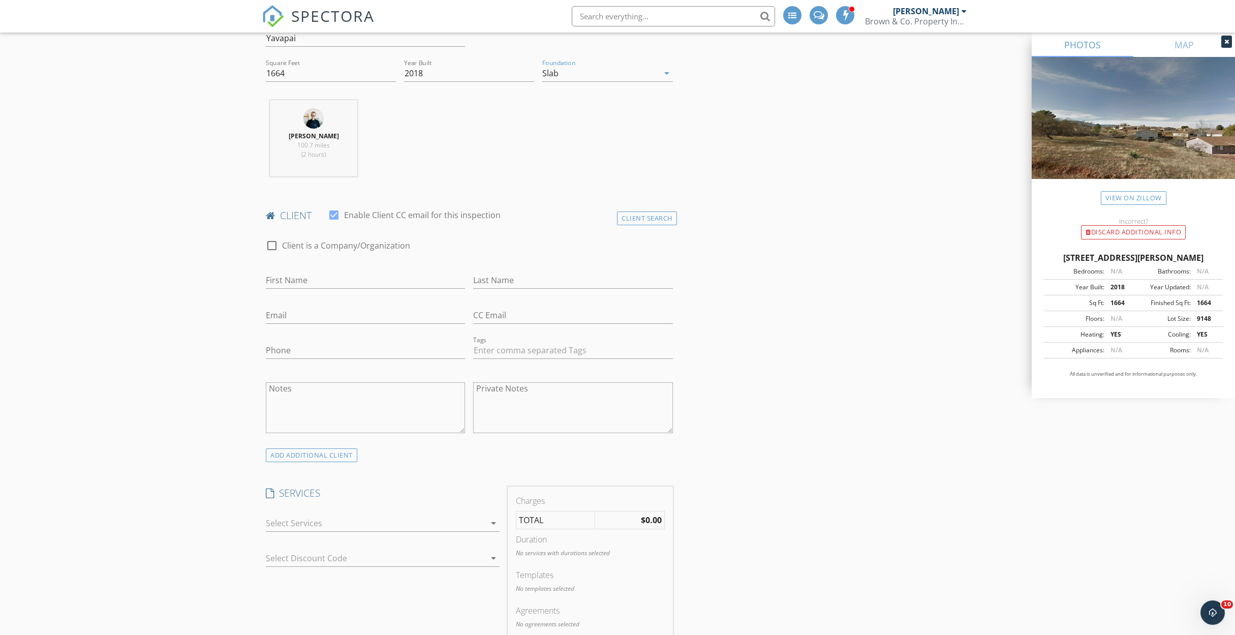
scroll to position [418, 0]
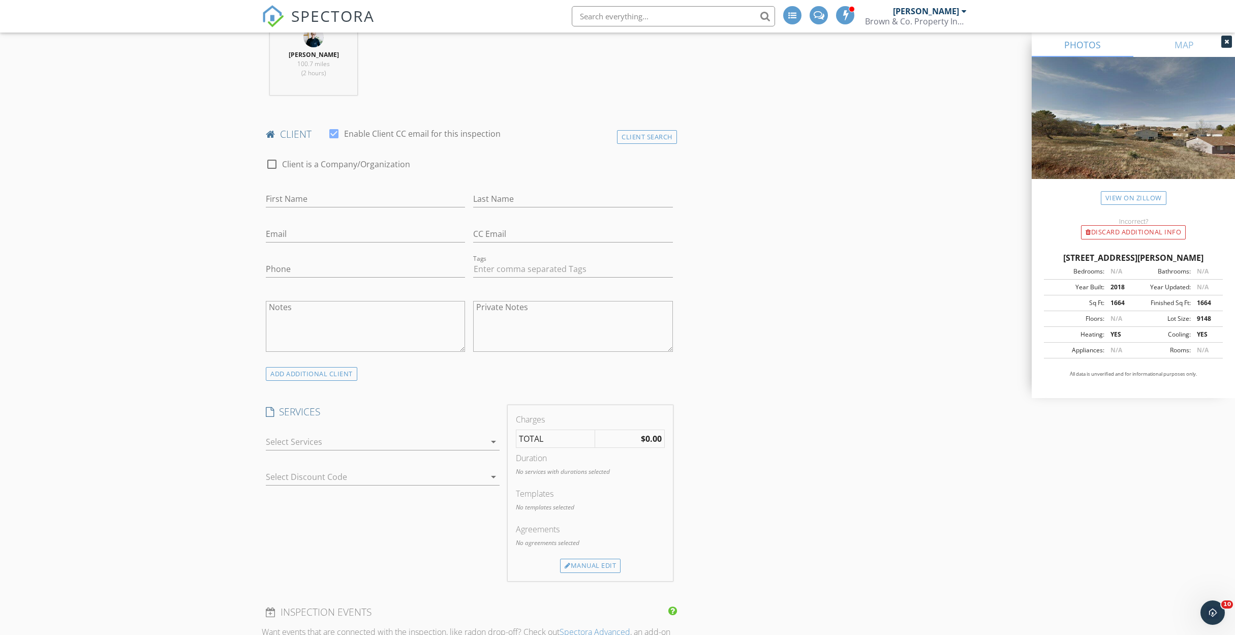
click at [469, 438] on div at bounding box center [376, 442] width 220 height 16
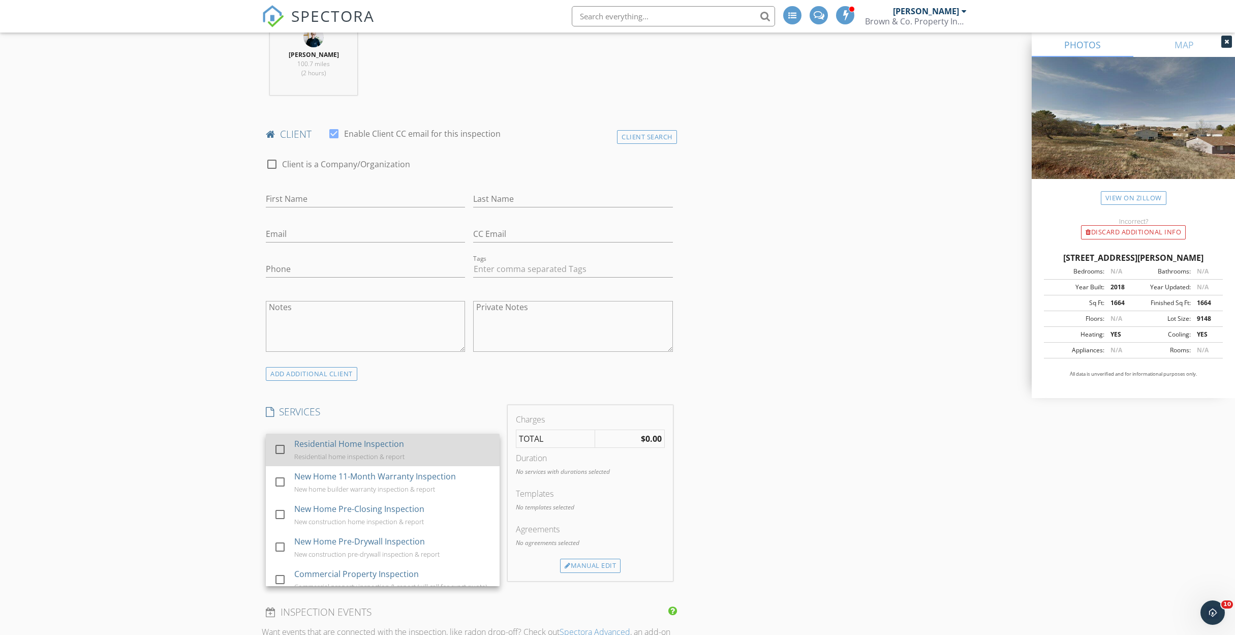
click at [461, 440] on div "Residential Home Inspection Residential home inspection & report" at bounding box center [392, 450] width 197 height 33
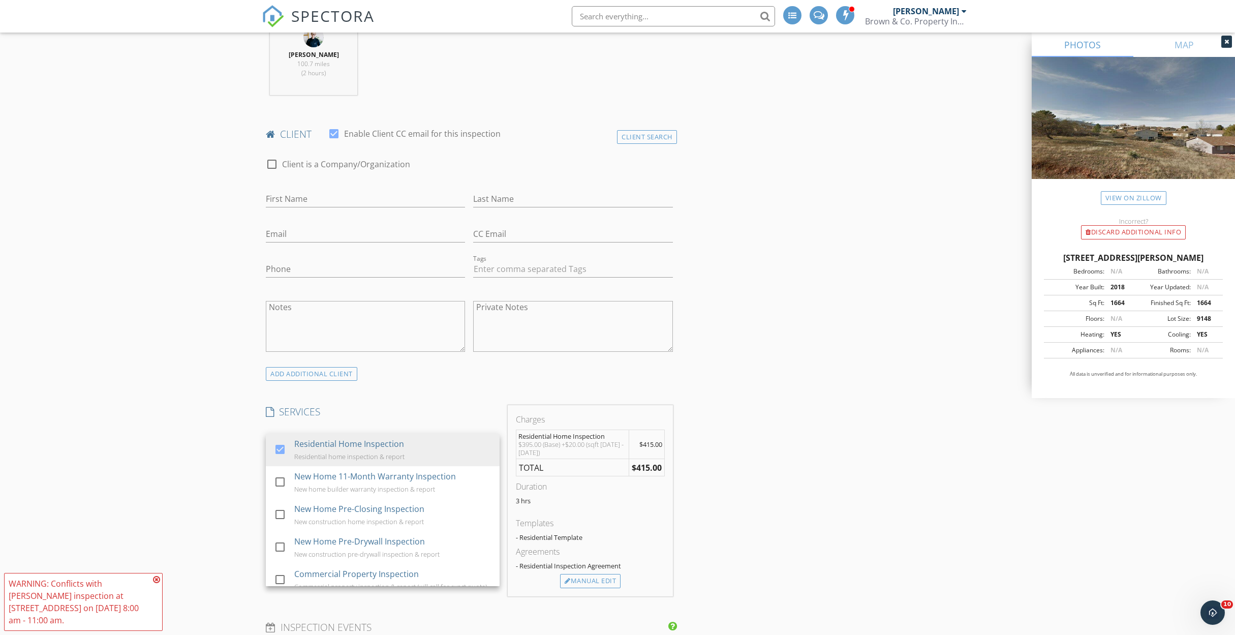
click at [749, 431] on div "INSPECTOR(S) check_box_outline_blank Jim Brown check_box Aaron Peterson PRIMARY…" at bounding box center [618, 596] width 712 height 1793
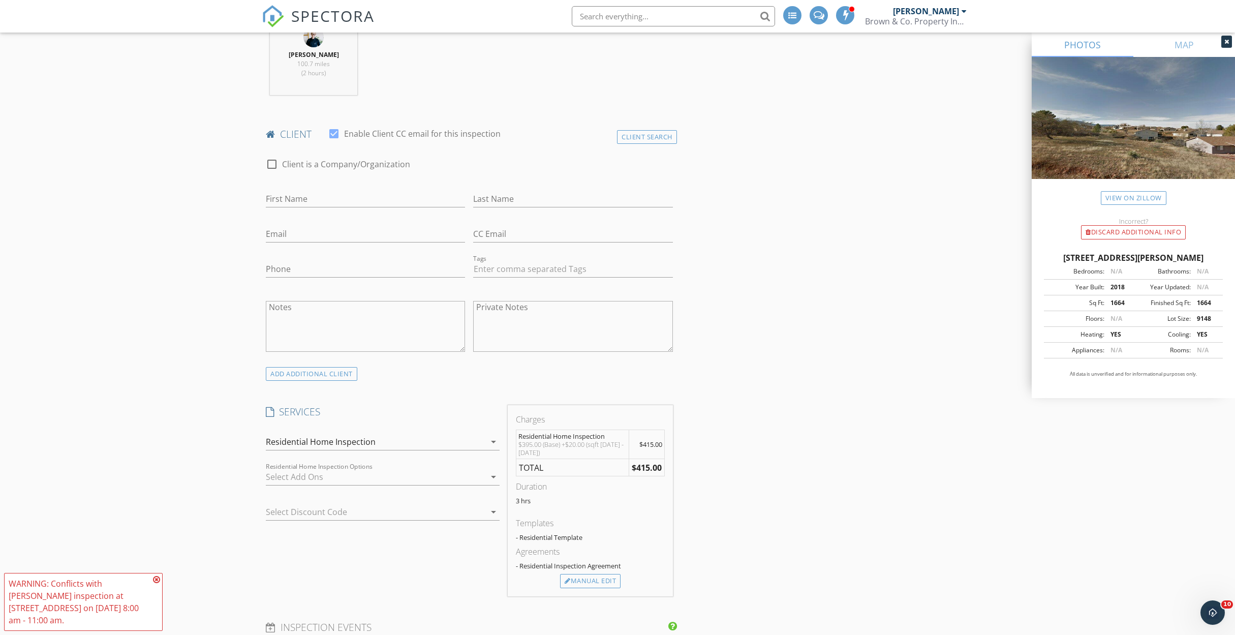
click at [461, 479] on div at bounding box center [376, 477] width 220 height 16
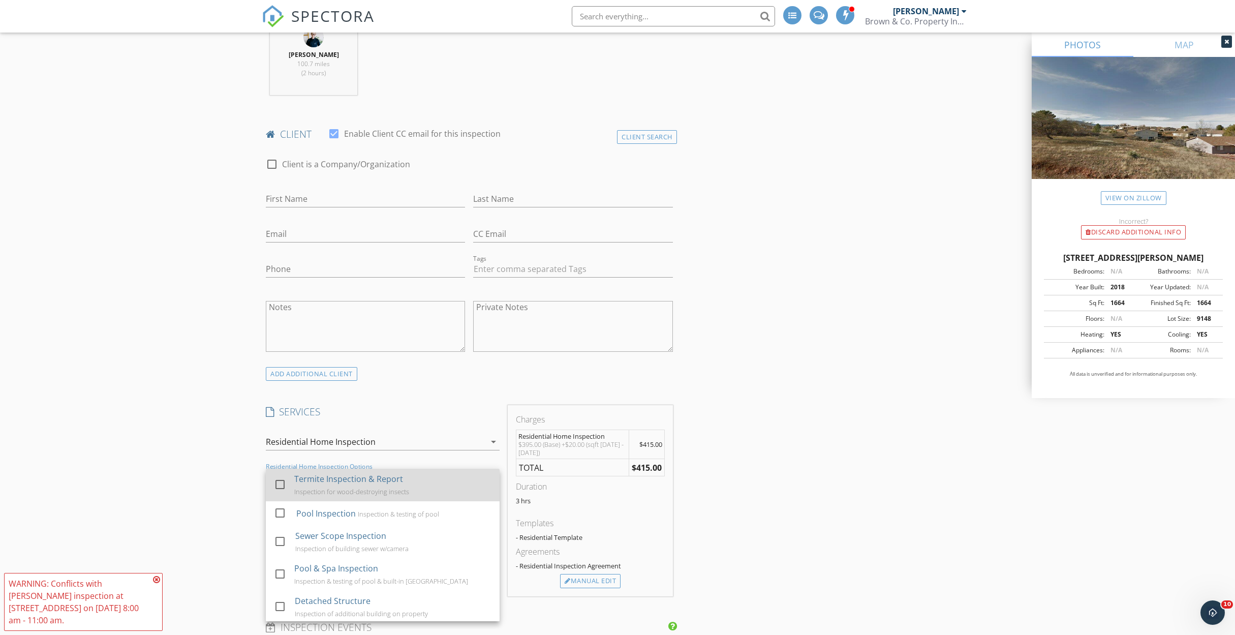
click at [437, 478] on div "Termite Inspection & Report Inspection for wood-destroying insects" at bounding box center [392, 485] width 197 height 33
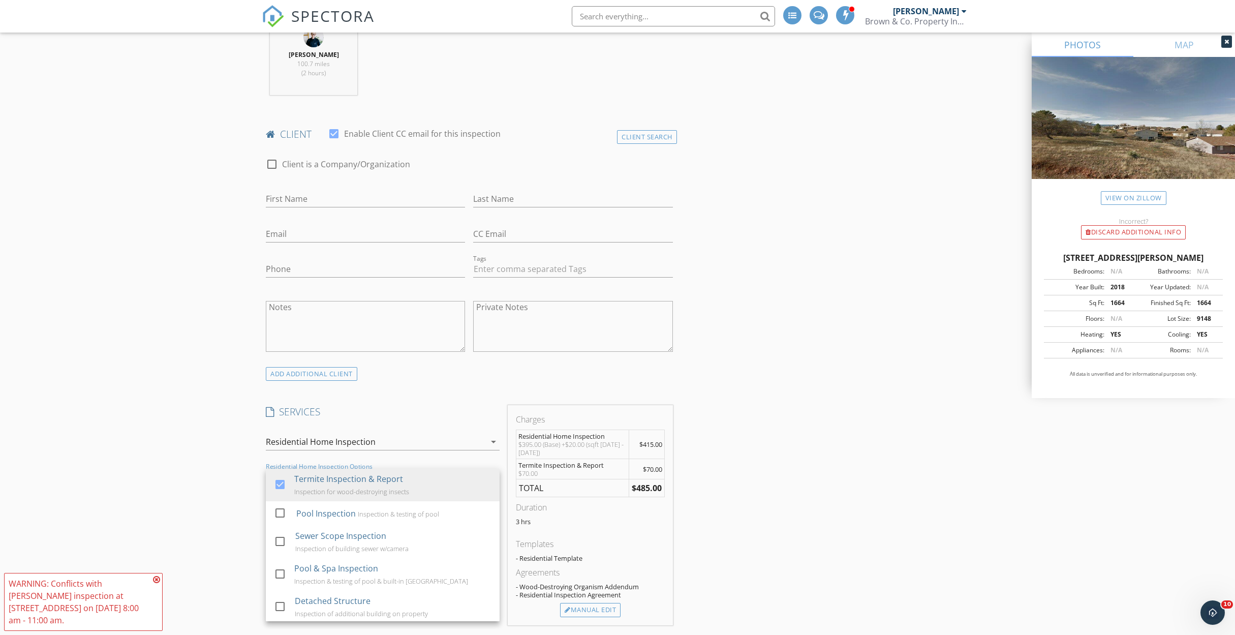
click at [739, 443] on div "INSPECTOR(S) check_box_outline_blank Jim Brown check_box Aaron Peterson PRIMARY…" at bounding box center [618, 611] width 712 height 1822
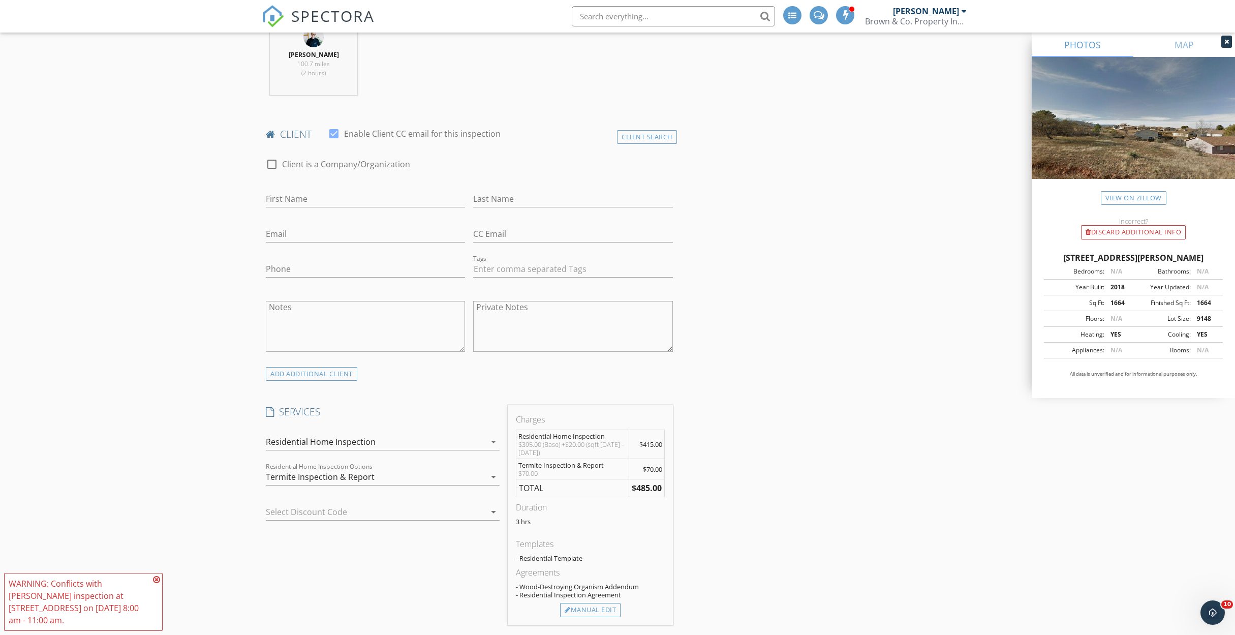
click at [432, 510] on div at bounding box center [368, 512] width 205 height 16
click at [432, 510] on div "10 Percent Discount" at bounding box center [383, 508] width 218 height 12
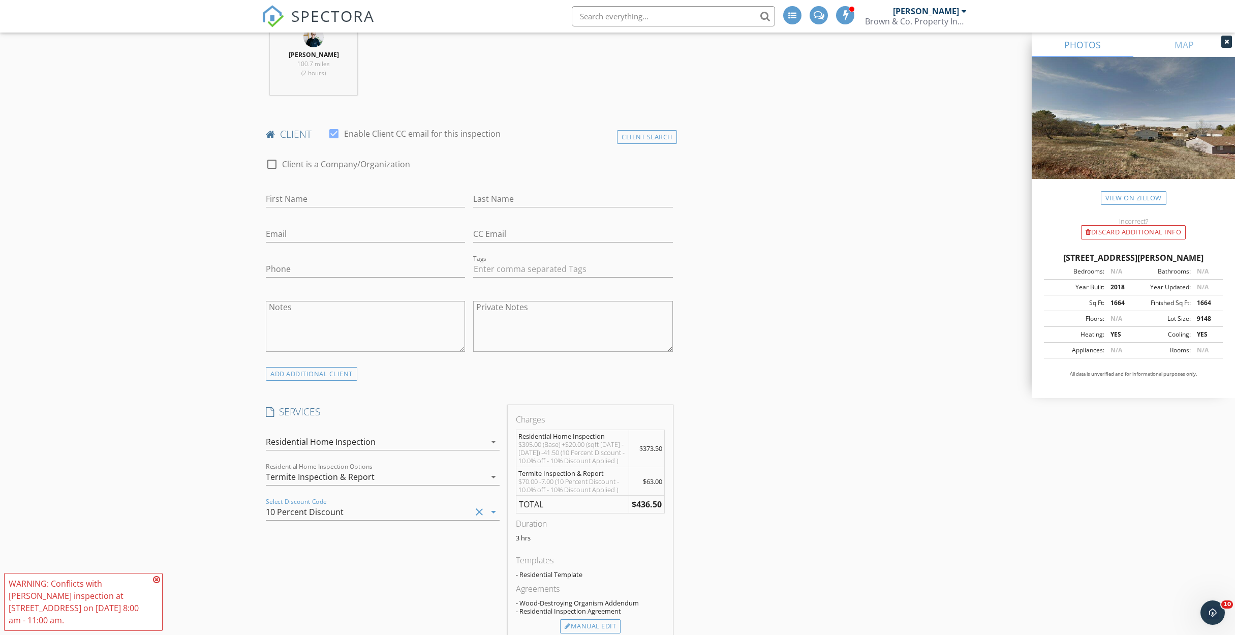
click at [432, 510] on div "10 Percent Discount" at bounding box center [368, 512] width 205 height 16
click at [232, 502] on div "New Inspection Click here to use the New Order Form INSPECTOR(S) check_box_outl…" at bounding box center [617, 602] width 1235 height 1921
click at [477, 512] on icon "clear" at bounding box center [479, 512] width 12 height 12
click at [491, 478] on icon "arrow_drop_down" at bounding box center [493, 477] width 12 height 12
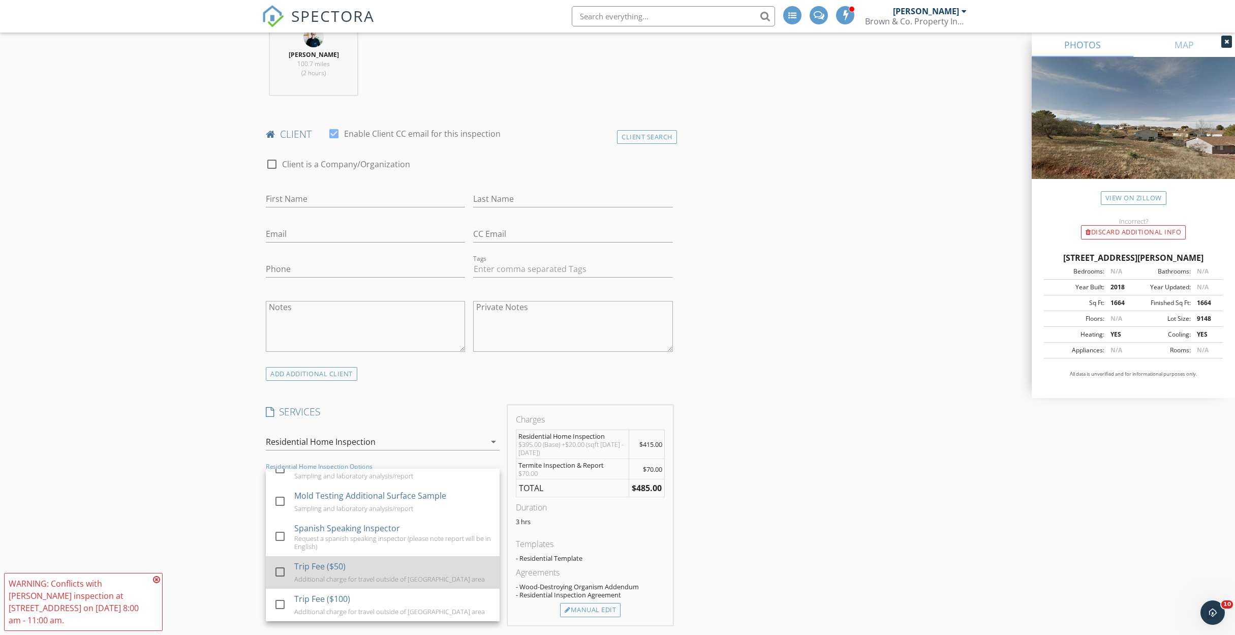
scroll to position [203, 0]
click at [369, 567] on div "Trip Fee ($50) Additional charge for travel outside of PHX metro area" at bounding box center [392, 572] width 197 height 33
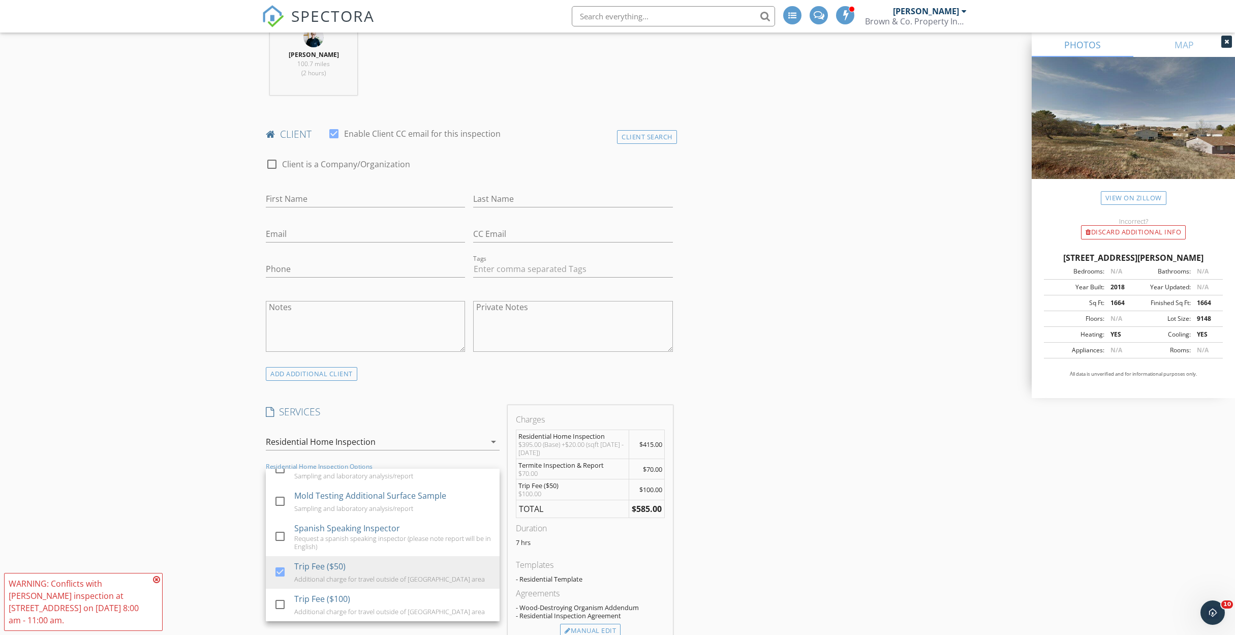
click at [774, 437] on div "INSPECTOR(S) check_box_outline_blank Jim Brown check_box Aaron Peterson PRIMARY…" at bounding box center [618, 621] width 712 height 1843
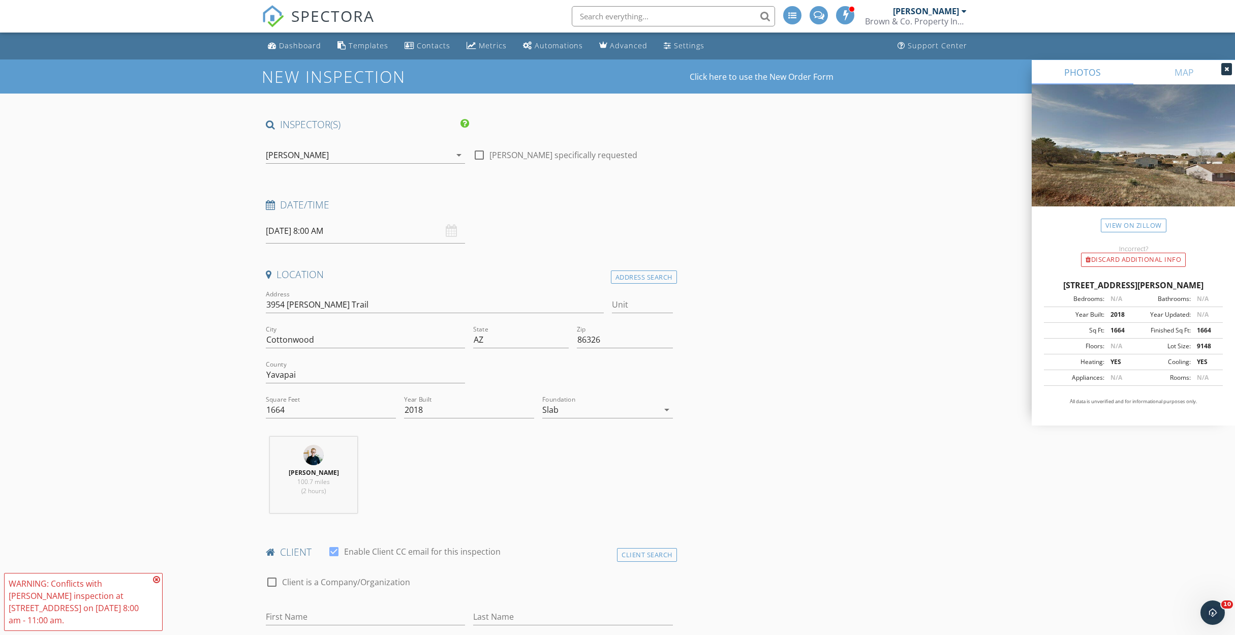
scroll to position [0, 0]
click at [275, 38] on link "Dashboard" at bounding box center [295, 46] width 62 height 19
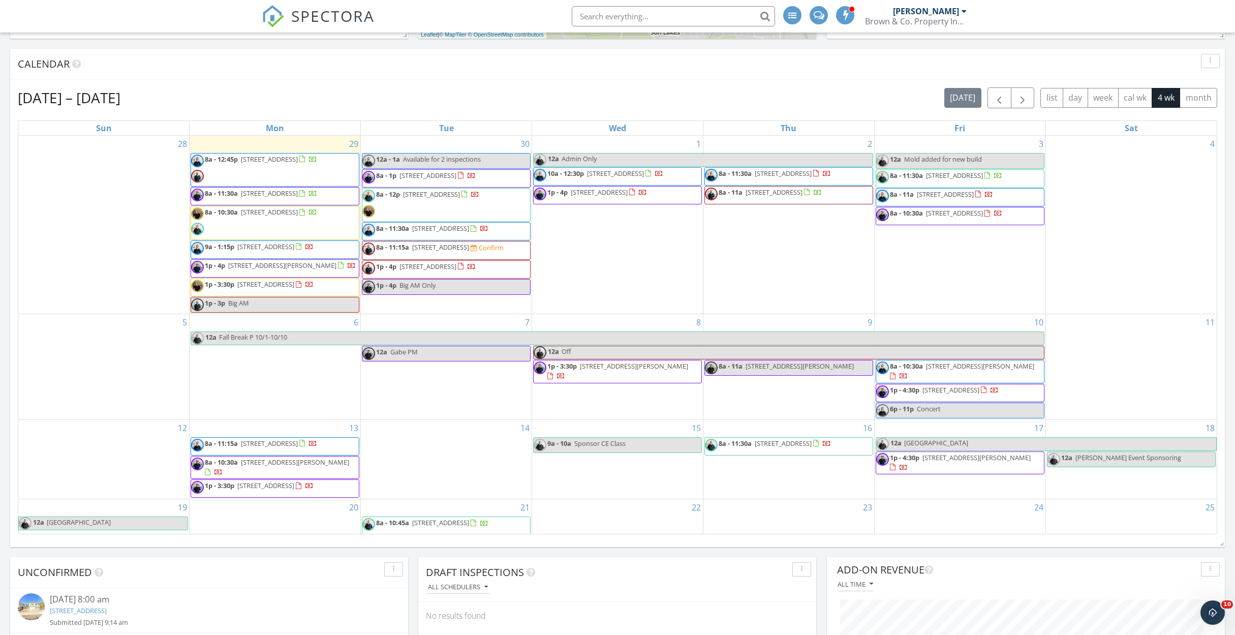
scroll to position [394, 0]
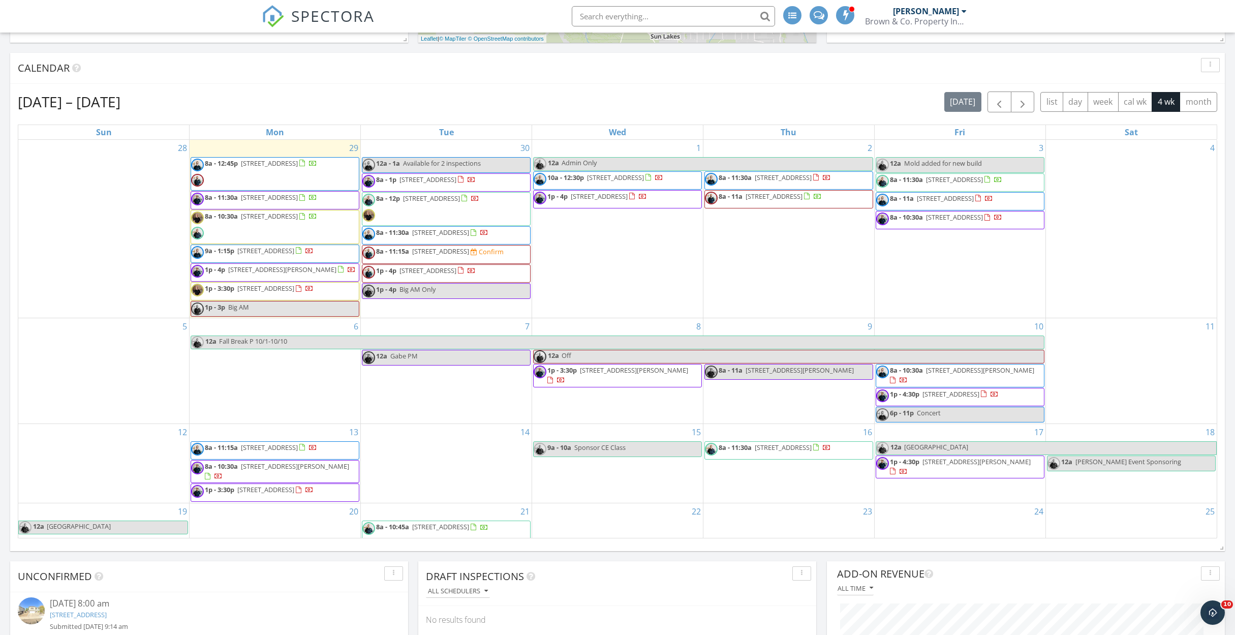
click at [499, 261] on span "8a - 11:15a 17156 W Post Dr, Surprise 85388 Confirm" at bounding box center [432, 254] width 141 height 15
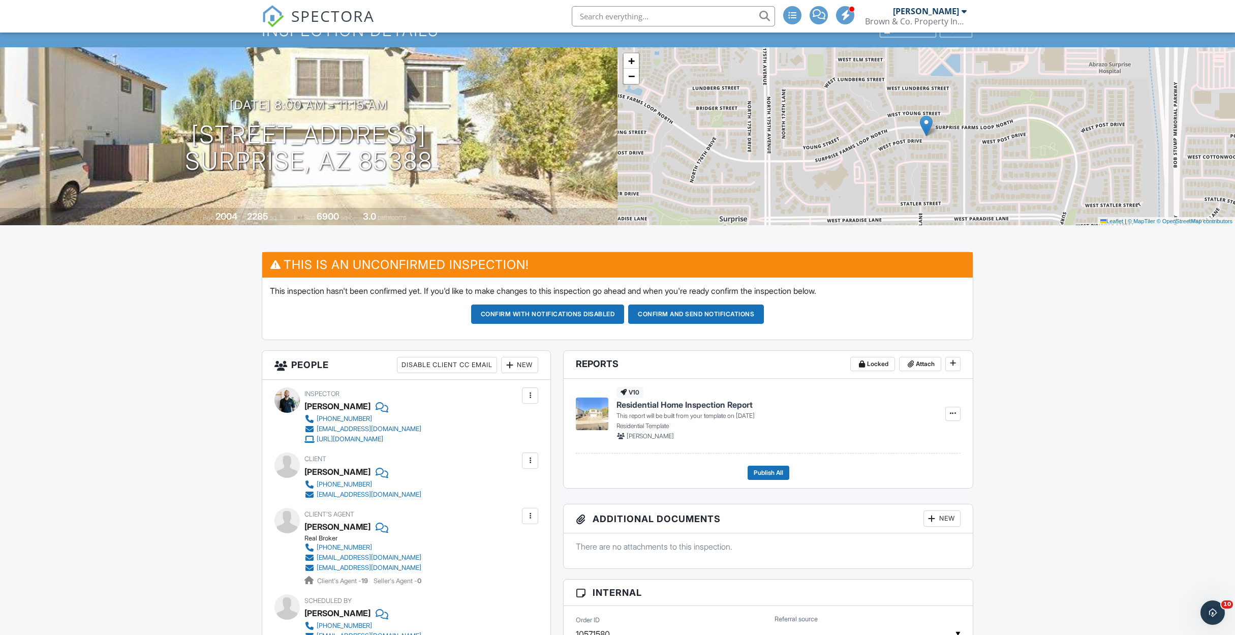
scroll to position [4, 0]
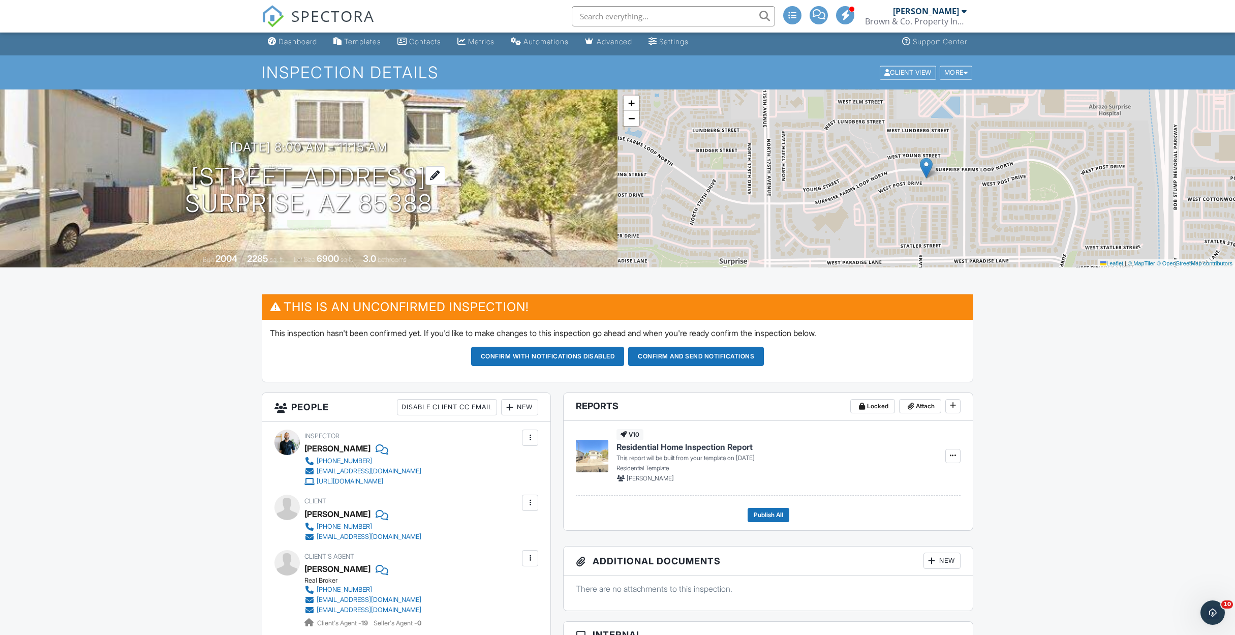
click at [302, 177] on h1 "[STREET_ADDRESS] Surprise, AZ 85388" at bounding box center [309, 191] width 248 height 54
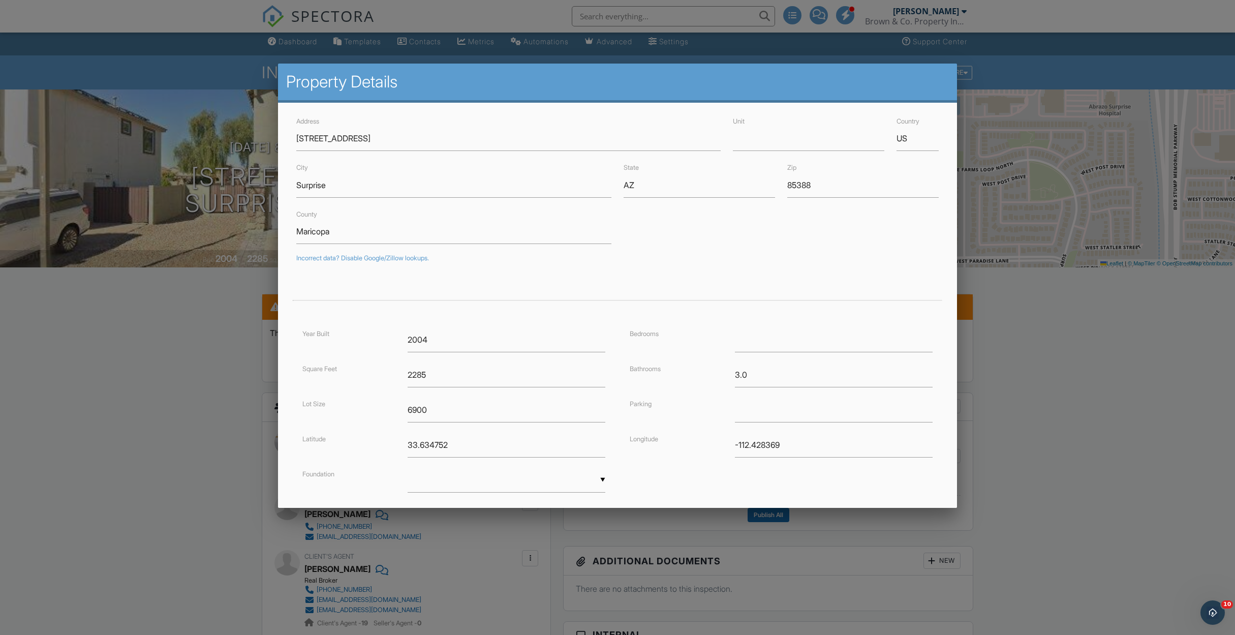
click at [237, 353] on div at bounding box center [617, 345] width 1235 height 793
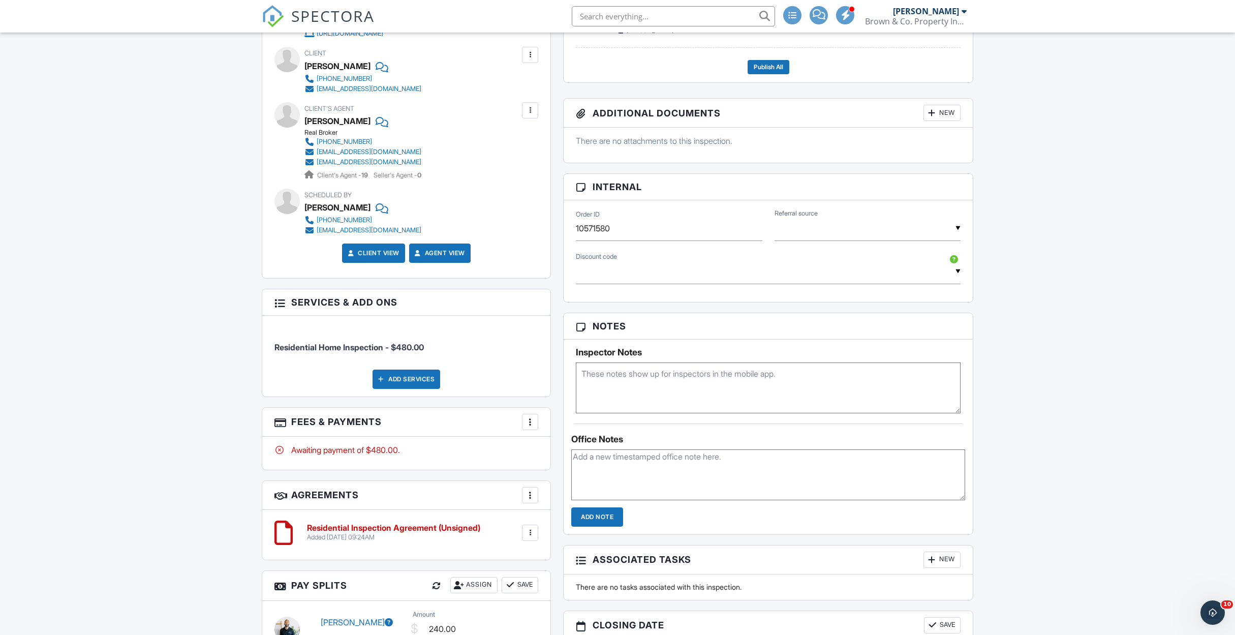
scroll to position [457, 0]
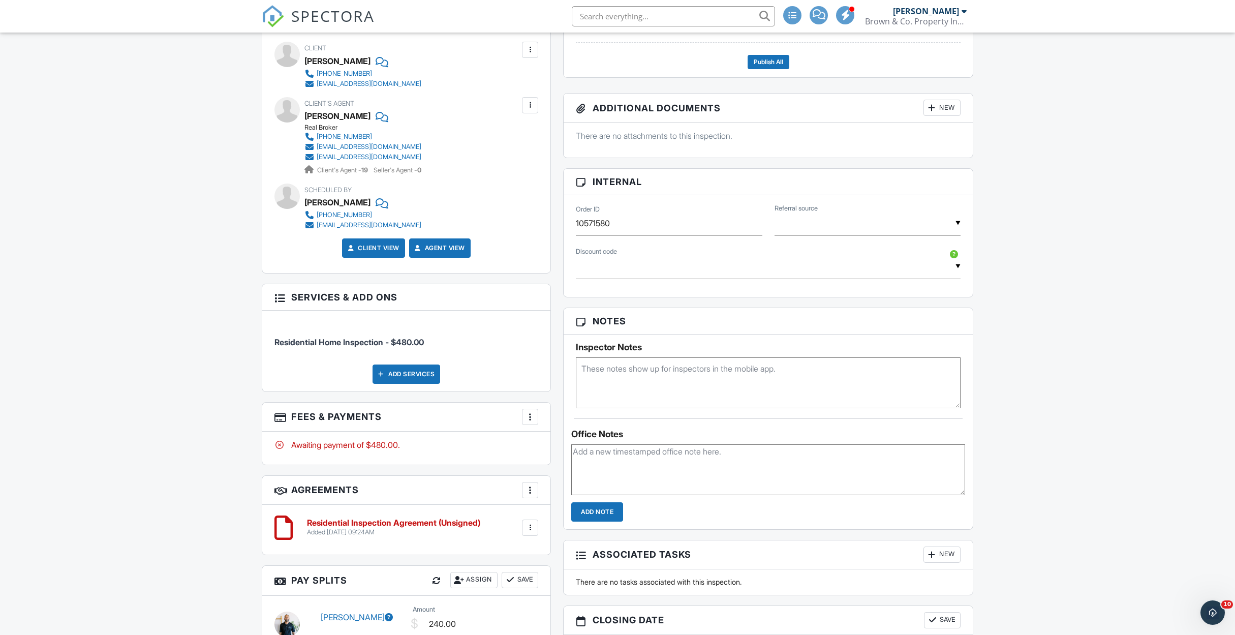
click at [390, 378] on div "Add Services" at bounding box center [407, 373] width 68 height 19
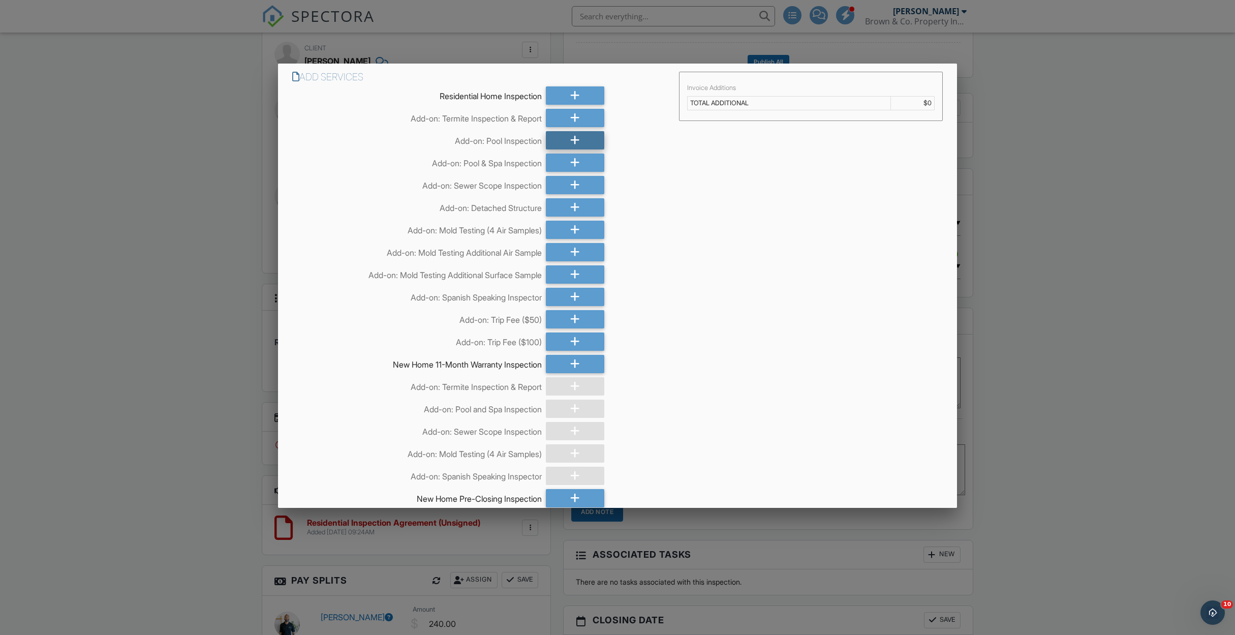
click at [572, 137] on icon at bounding box center [575, 140] width 10 height 18
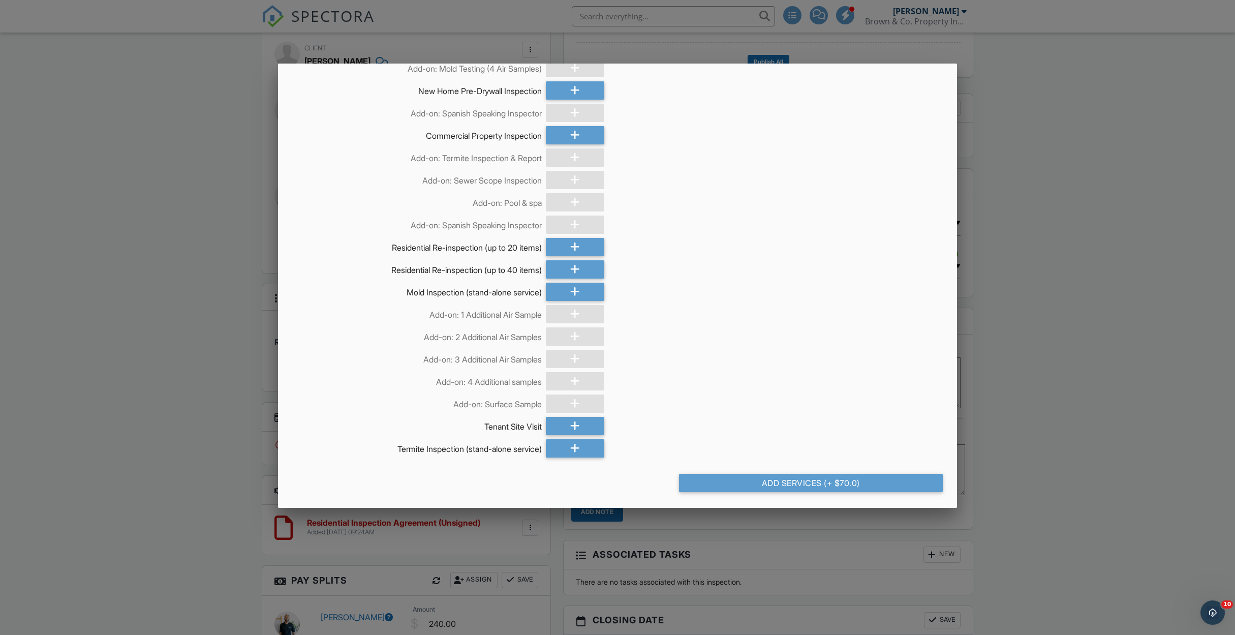
scroll to position [542, 0]
click at [820, 479] on div "Add Services (+ $70.0)" at bounding box center [811, 483] width 264 height 18
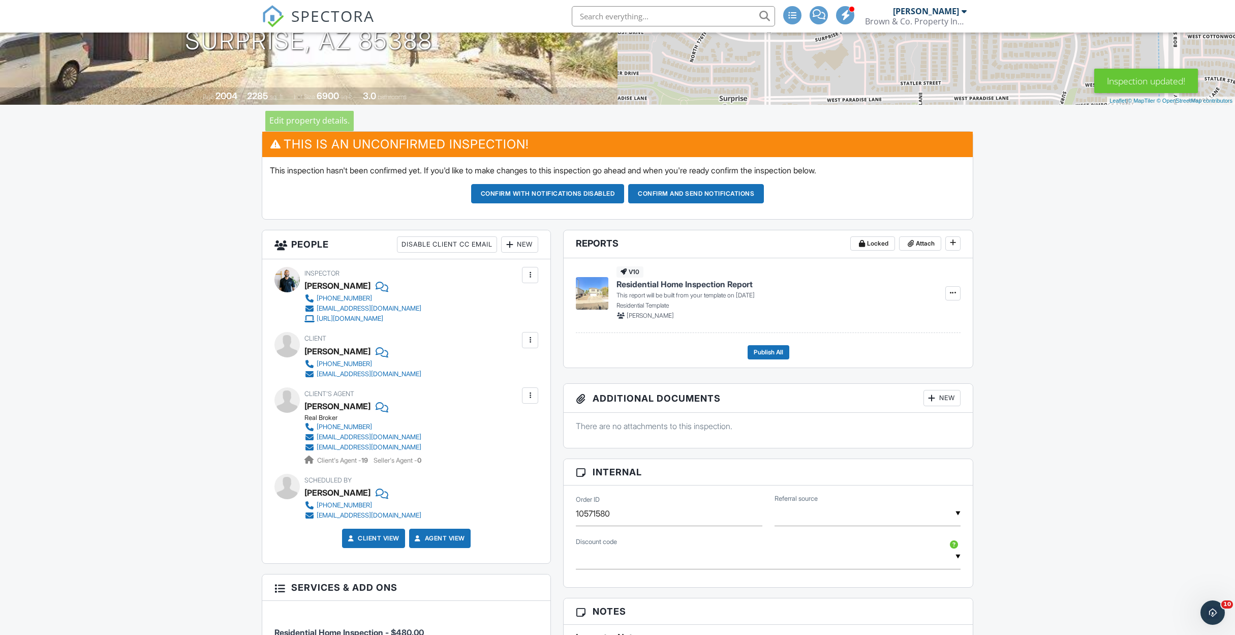
scroll to position [181, 0]
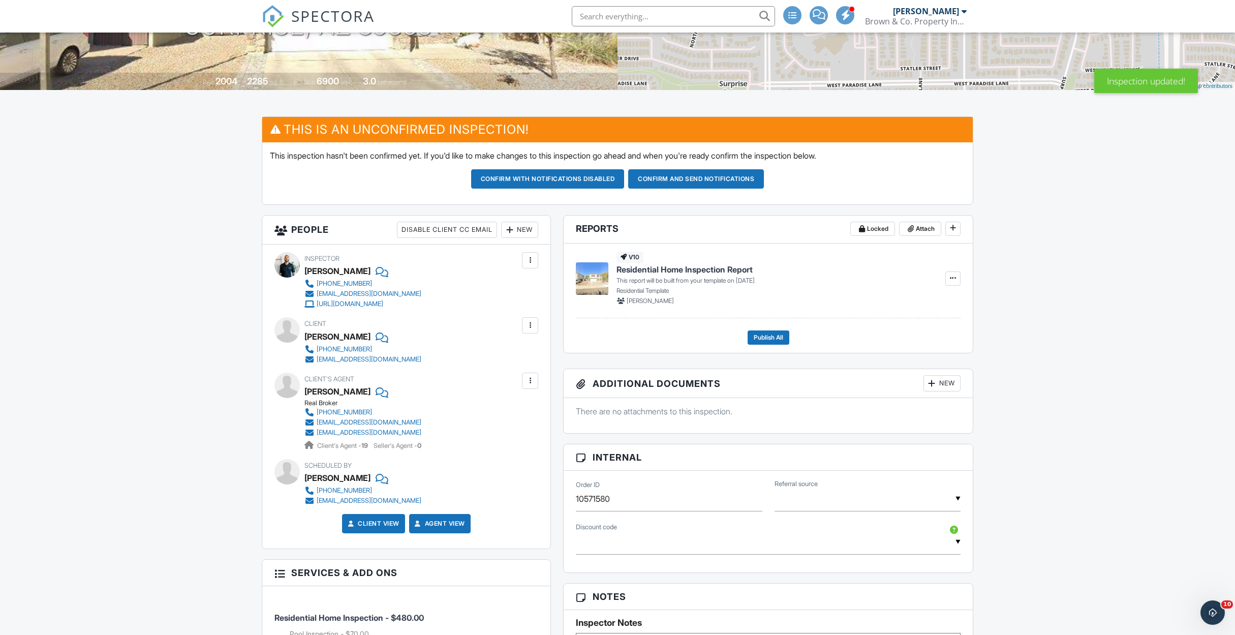
click at [530, 229] on div "New" at bounding box center [519, 230] width 37 height 16
click at [536, 333] on li "Listing Agent" at bounding box center [556, 336] width 100 height 25
